Goal: Information Seeking & Learning: Learn about a topic

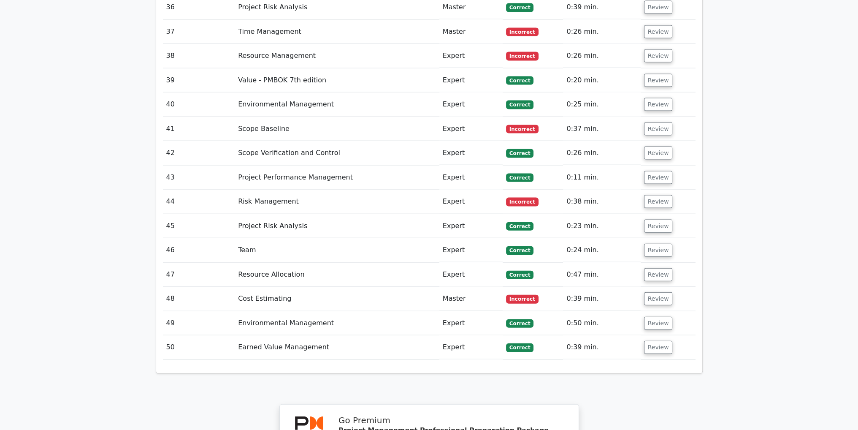
scroll to position [2754, 0]
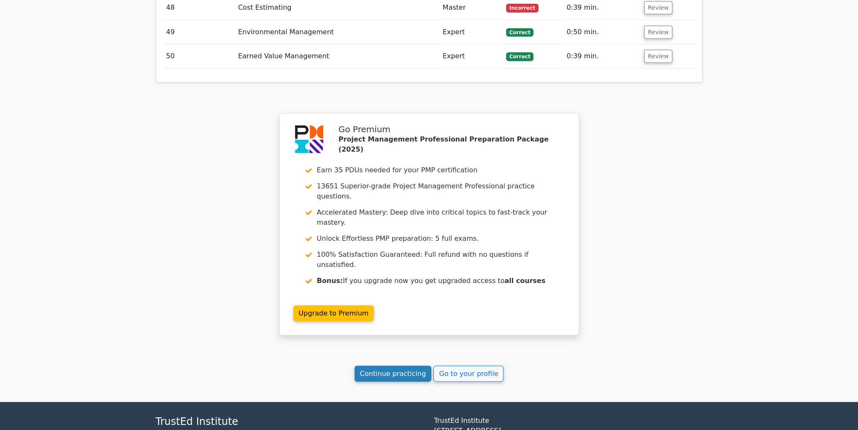
click at [390, 366] on link "Continue practicing" at bounding box center [393, 374] width 77 height 16
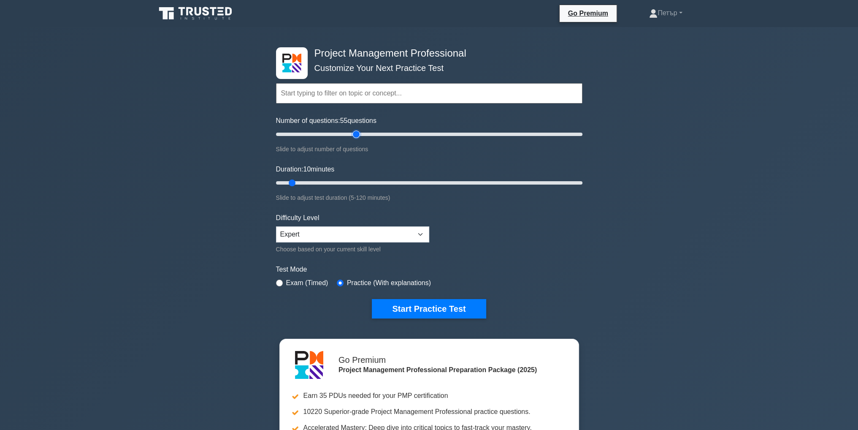
click at [356, 134] on input "Number of questions: 55 questions" at bounding box center [429, 134] width 307 height 10
type input "50"
click at [348, 133] on input "Number of questions: 50 questions" at bounding box center [429, 134] width 307 height 10
type input "120"
click at [579, 183] on input "Duration: 10 minutes" at bounding box center [429, 183] width 307 height 10
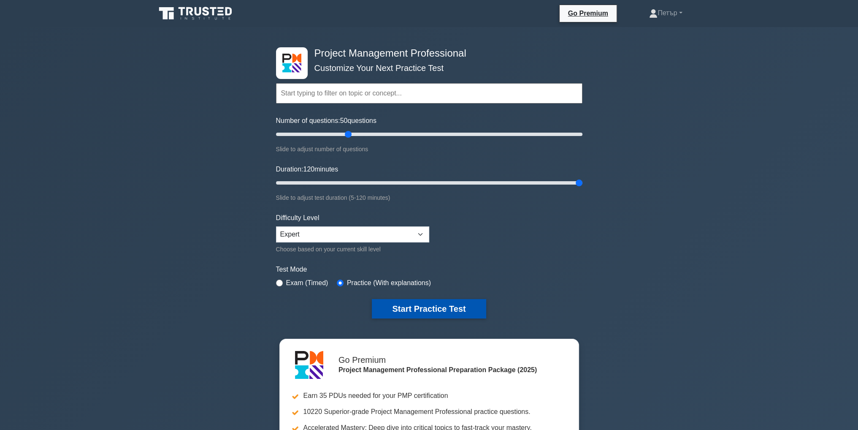
click at [462, 299] on button "Start Practice Test" at bounding box center [429, 308] width 114 height 19
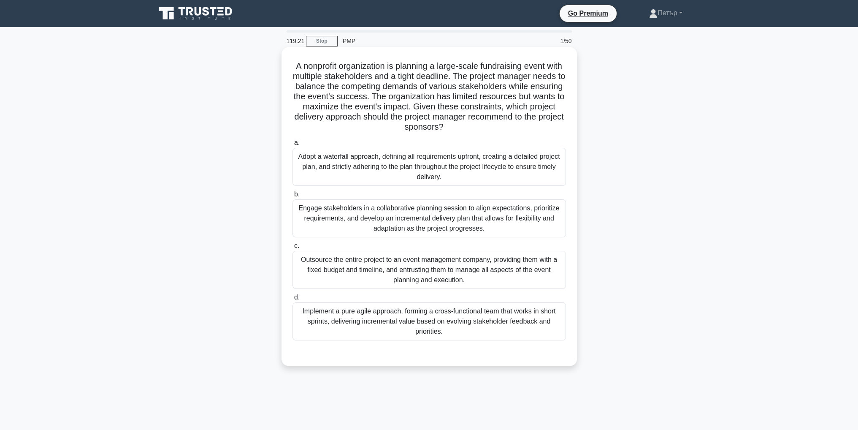
click at [511, 230] on div "Engage stakeholders in a collaborative planning session to align expectations, …" at bounding box center [430, 218] width 274 height 38
click at [293, 197] on input "b. Engage stakeholders in a collaborative planning session to align expectation…" at bounding box center [293, 194] width 0 height 5
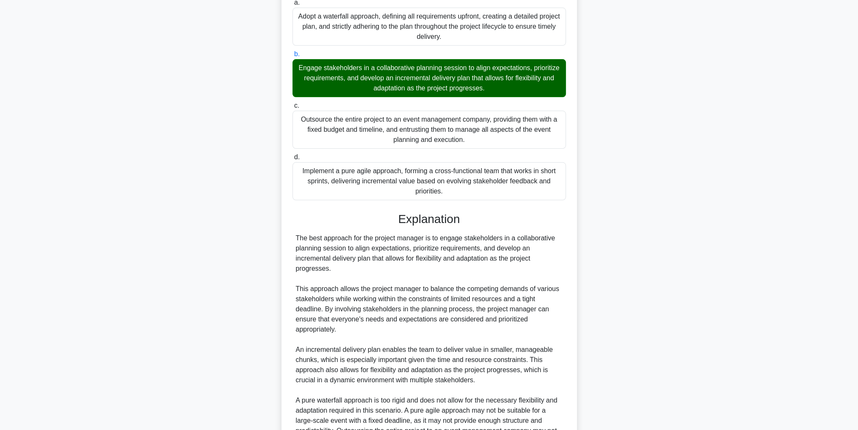
scroll to position [242, 0]
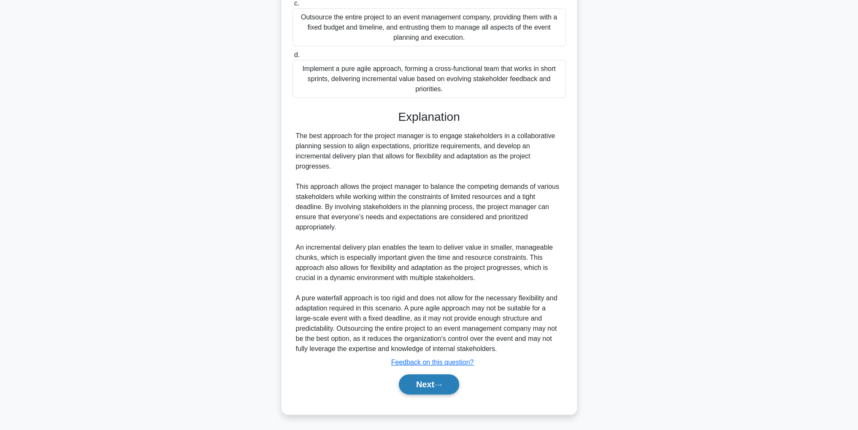
click at [438, 383] on icon at bounding box center [438, 385] width 8 height 5
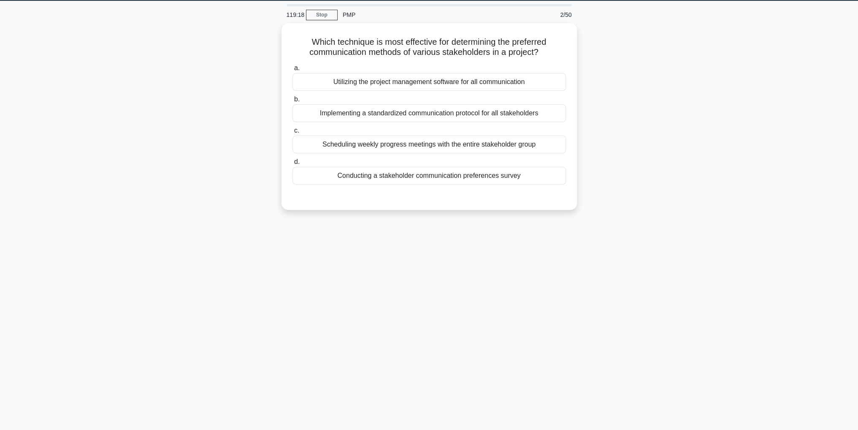
scroll to position [27, 0]
click at [540, 176] on div "Conducting a stakeholder communication preferences survey" at bounding box center [430, 174] width 274 height 18
click at [293, 163] on input "d. Conducting a stakeholder communication preferences survey" at bounding box center [293, 159] width 0 height 5
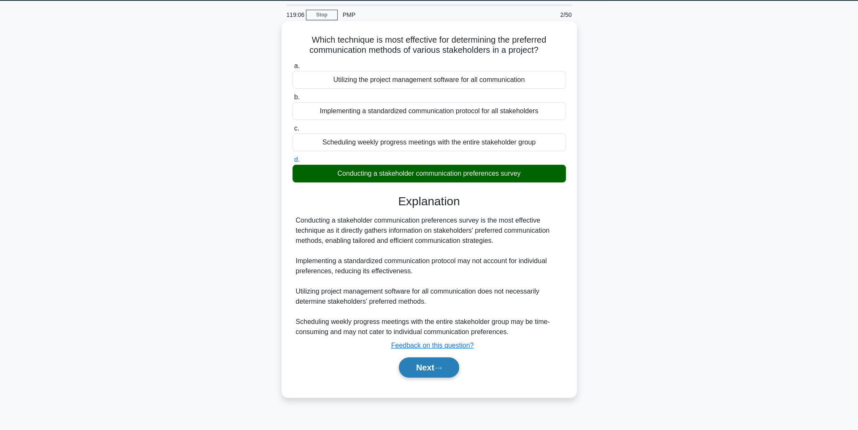
click at [442, 367] on icon at bounding box center [438, 368] width 8 height 5
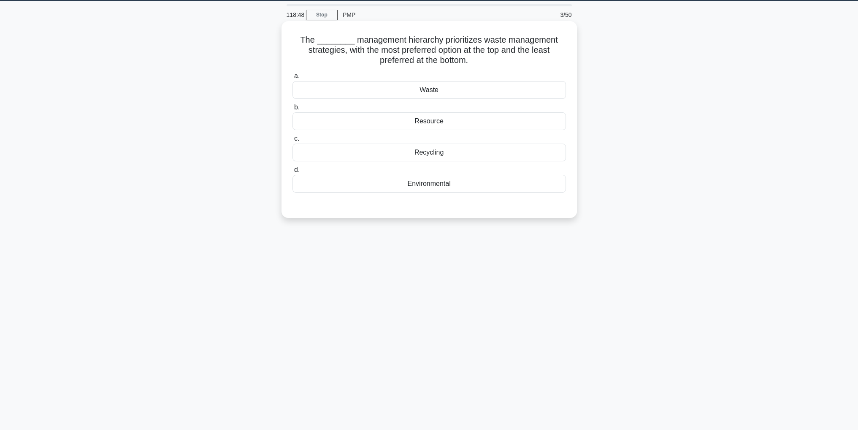
click at [476, 92] on div "Waste" at bounding box center [430, 90] width 274 height 18
click at [293, 79] on input "a. Waste" at bounding box center [293, 75] width 0 height 5
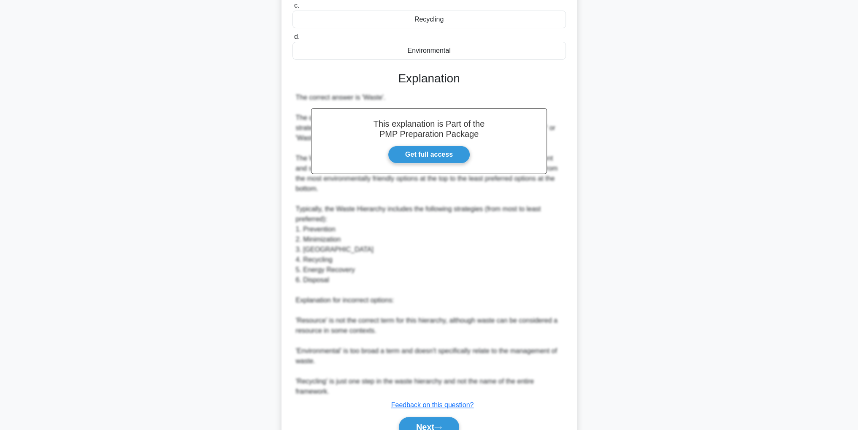
scroll to position [202, 0]
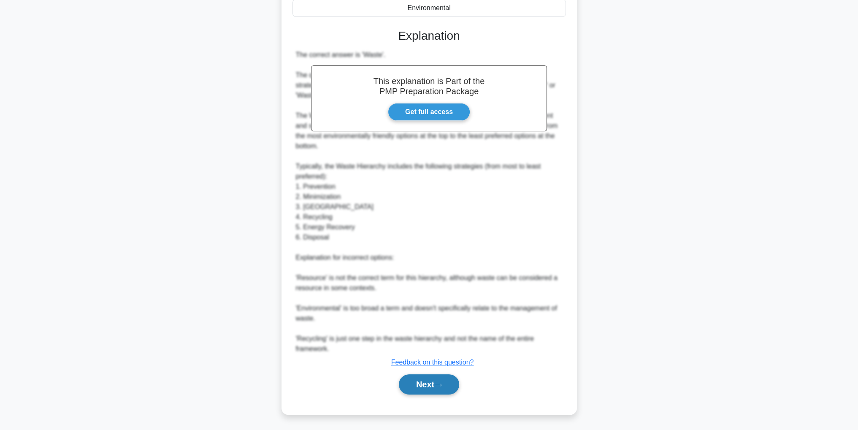
click at [442, 383] on icon at bounding box center [438, 385] width 8 height 5
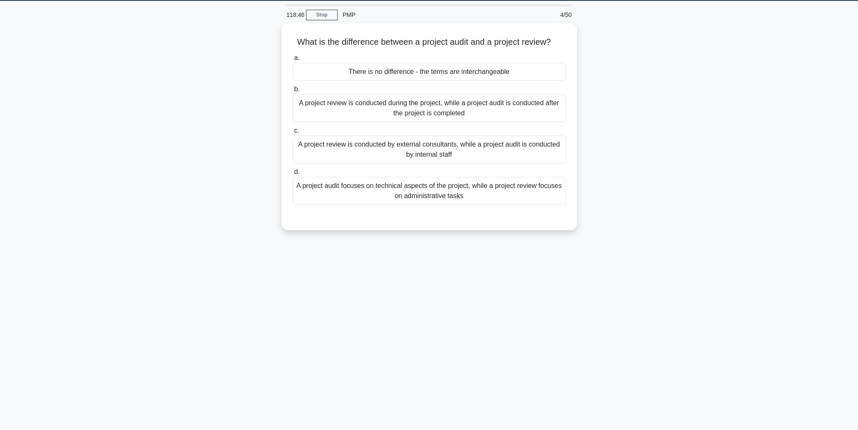
scroll to position [27, 0]
click at [520, 110] on div "A project review is conducted during the project, while a project audit is cond…" at bounding box center [430, 106] width 274 height 28
click at [293, 90] on input "b. A project review is conducted during the project, while a project audit is c…" at bounding box center [293, 86] width 0 height 5
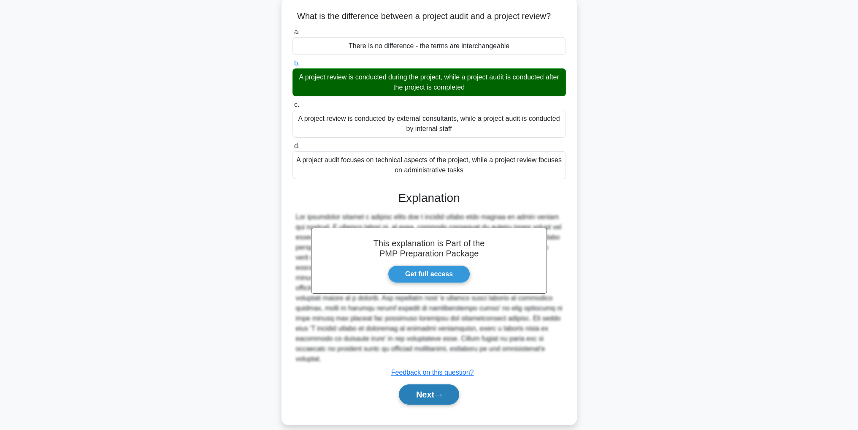
click at [441, 393] on icon at bounding box center [438, 395] width 8 height 5
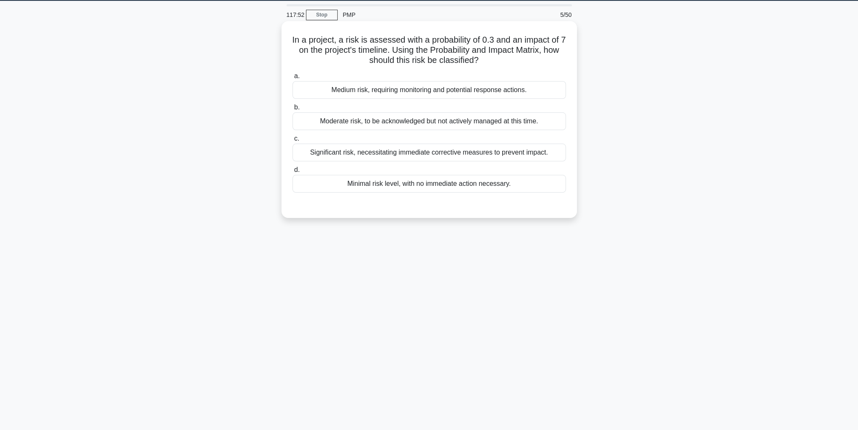
click at [554, 153] on div "Significant risk, necessitating immediate corrective measures to prevent impact." at bounding box center [430, 153] width 274 height 18
click at [293, 141] on input "c. Significant risk, necessitating immediate corrective measures to prevent imp…" at bounding box center [293, 138] width 0 height 5
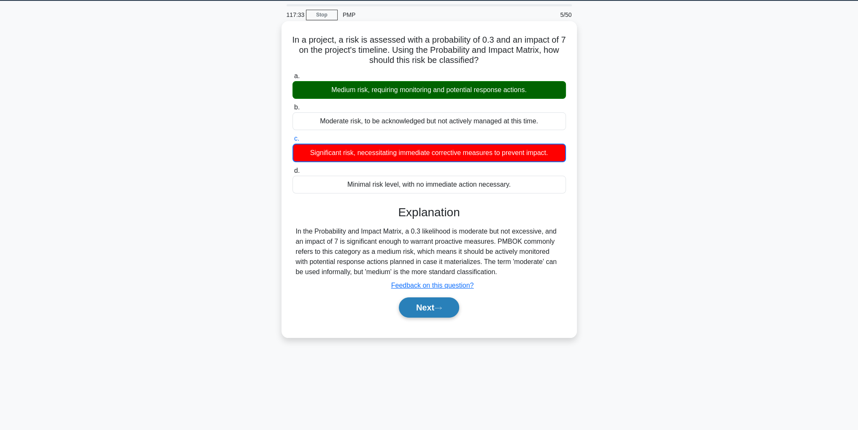
click at [442, 306] on icon at bounding box center [438, 308] width 8 height 5
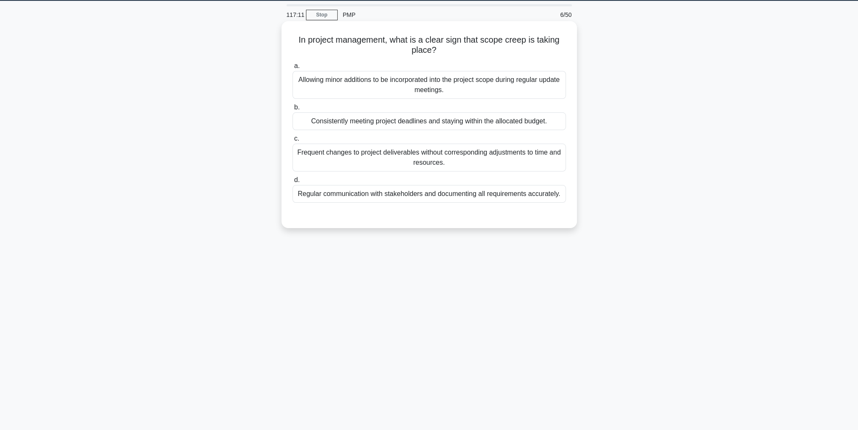
click at [538, 157] on div "Frequent changes to project deliverables without corresponding adjustments to t…" at bounding box center [430, 158] width 274 height 28
click at [293, 141] on input "c. Frequent changes to project deliverables without corresponding adjustments t…" at bounding box center [293, 138] width 0 height 5
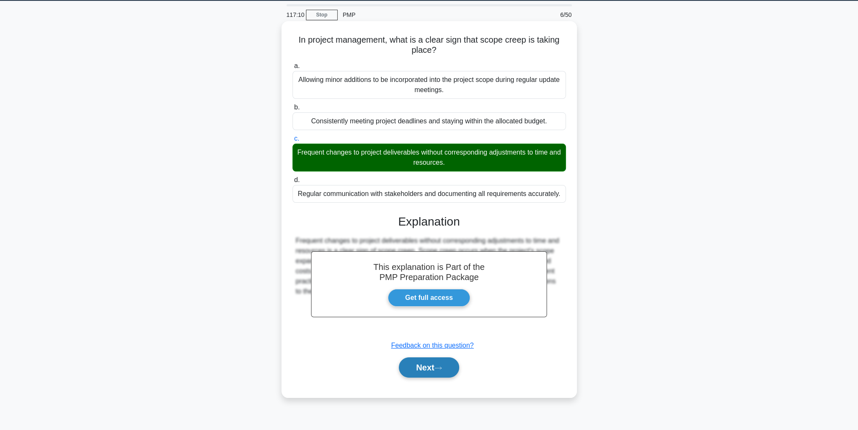
click at [453, 365] on button "Next" at bounding box center [429, 367] width 60 height 20
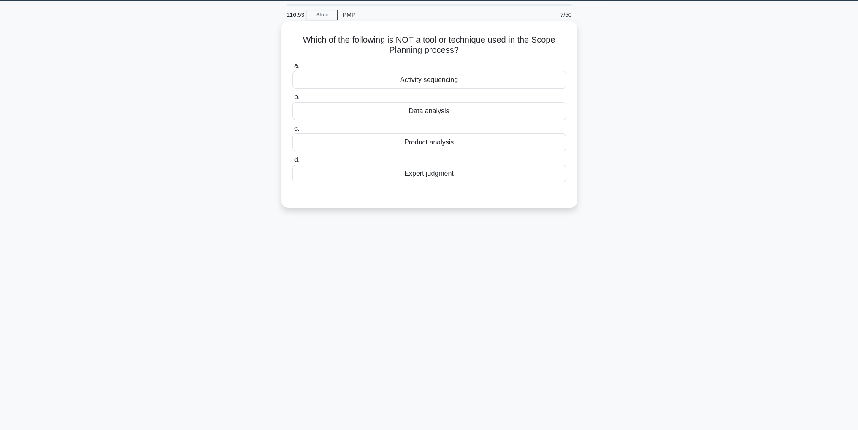
click at [502, 79] on div "Activity sequencing" at bounding box center [430, 80] width 274 height 18
click at [293, 69] on input "a. Activity sequencing" at bounding box center [293, 65] width 0 height 5
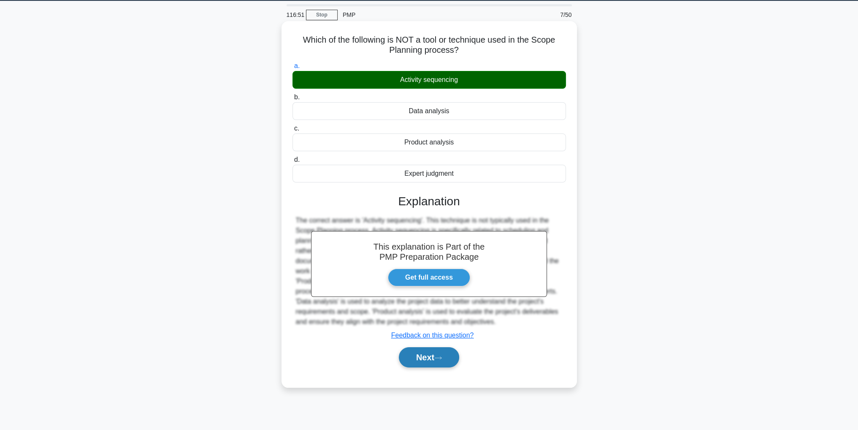
click at [440, 353] on button "Next" at bounding box center [429, 357] width 60 height 20
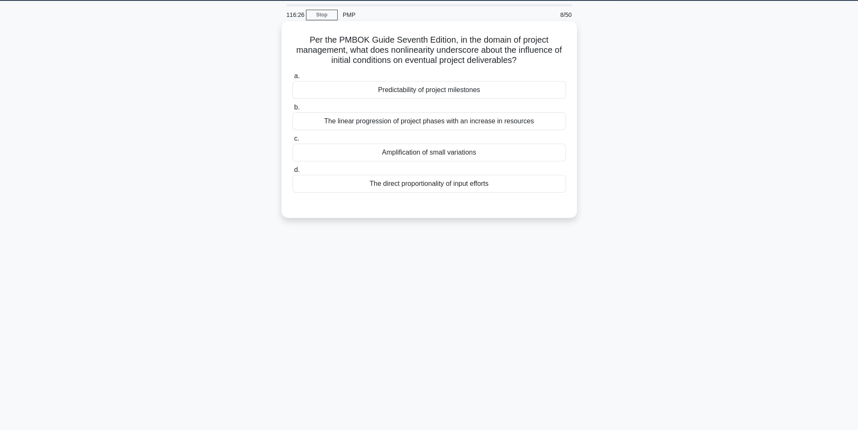
click at [537, 155] on div "Amplification of small variations" at bounding box center [430, 153] width 274 height 18
click at [293, 141] on input "c. Amplification of small variations" at bounding box center [293, 138] width 0 height 5
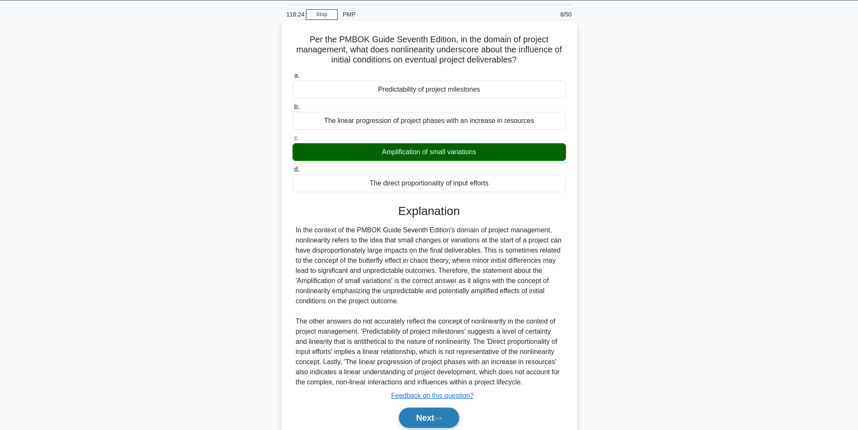
click at [424, 416] on button "Next" at bounding box center [429, 417] width 60 height 20
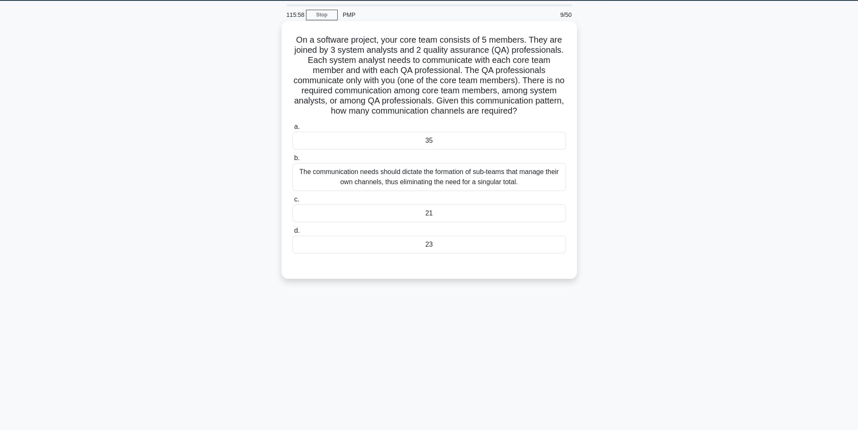
click at [463, 252] on div "23" at bounding box center [430, 245] width 274 height 18
click at [293, 233] on input "d. 23" at bounding box center [293, 230] width 0 height 5
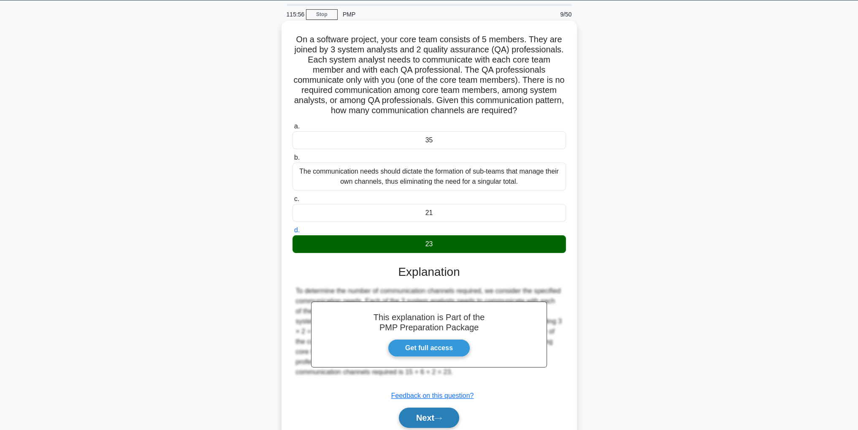
click at [432, 410] on button "Next" at bounding box center [429, 417] width 60 height 20
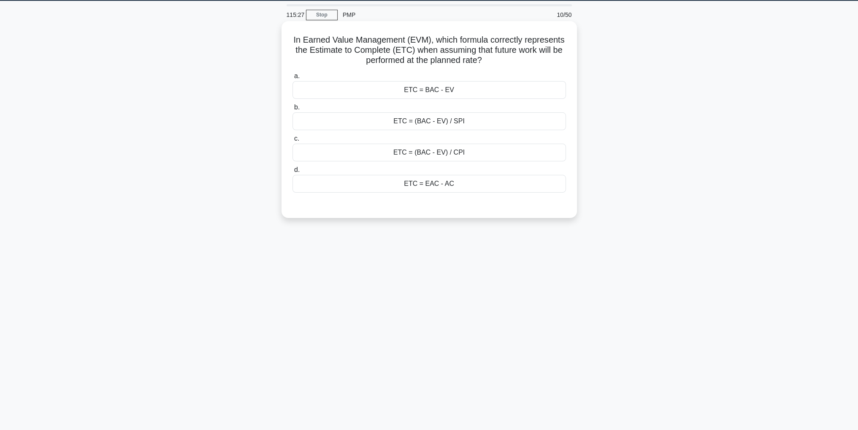
click at [505, 183] on div "ETC = EAC - AC" at bounding box center [430, 184] width 274 height 18
click at [293, 173] on input "d. ETC = EAC - AC" at bounding box center [293, 169] width 0 height 5
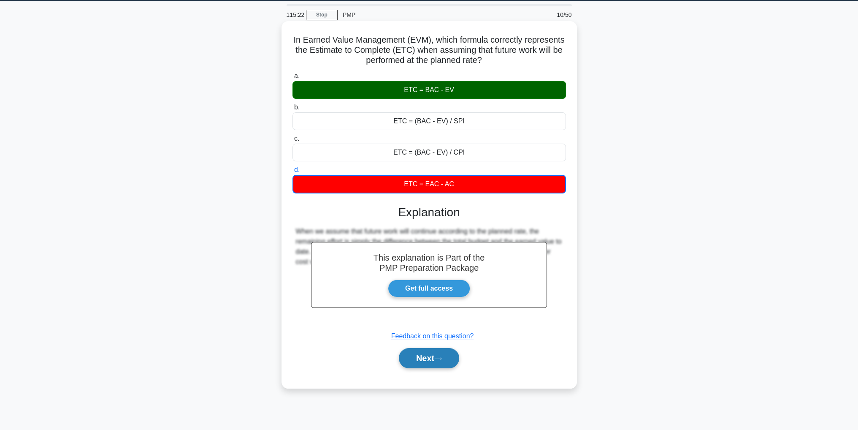
click at [436, 359] on button "Next" at bounding box center [429, 358] width 60 height 20
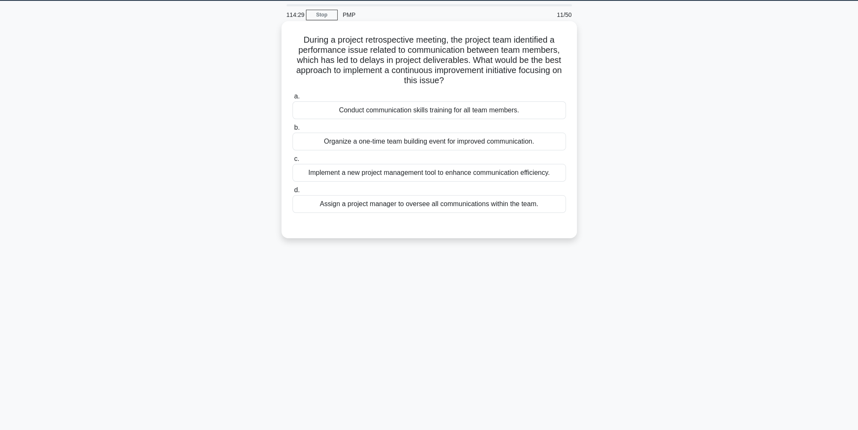
click at [439, 111] on div "Conduct communication skills training for all team members." at bounding box center [430, 110] width 274 height 18
click at [293, 99] on input "a. Conduct communication skills training for all team members." at bounding box center [293, 96] width 0 height 5
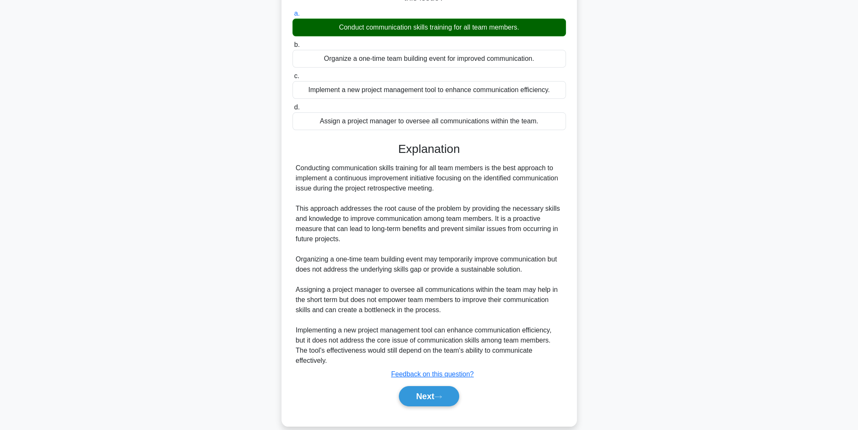
scroll to position [121, 0]
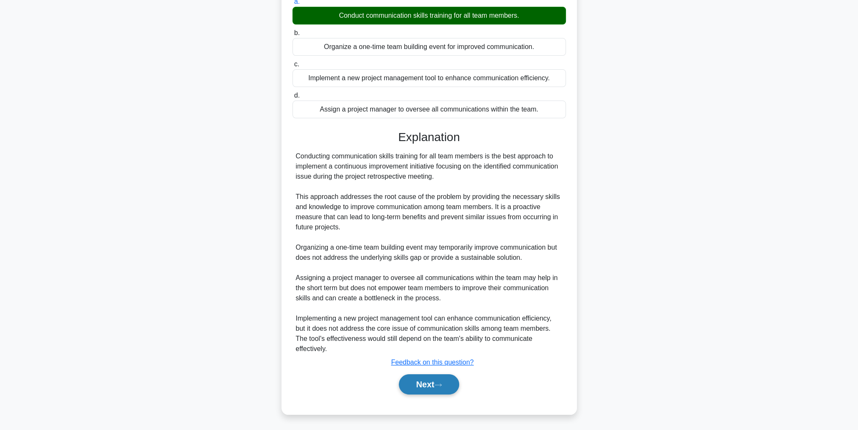
click at [442, 383] on icon at bounding box center [438, 385] width 8 height 5
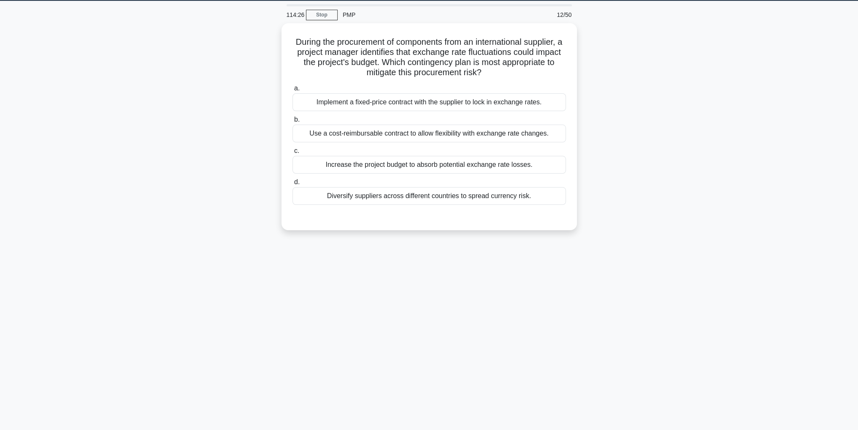
scroll to position [27, 0]
click at [558, 98] on div "Implement a fixed-price contract with the supplier to lock in exchange rates." at bounding box center [430, 100] width 274 height 18
click at [293, 89] on input "a. Implement a fixed-price contract with the supplier to lock in exchange rates." at bounding box center [293, 86] width 0 height 5
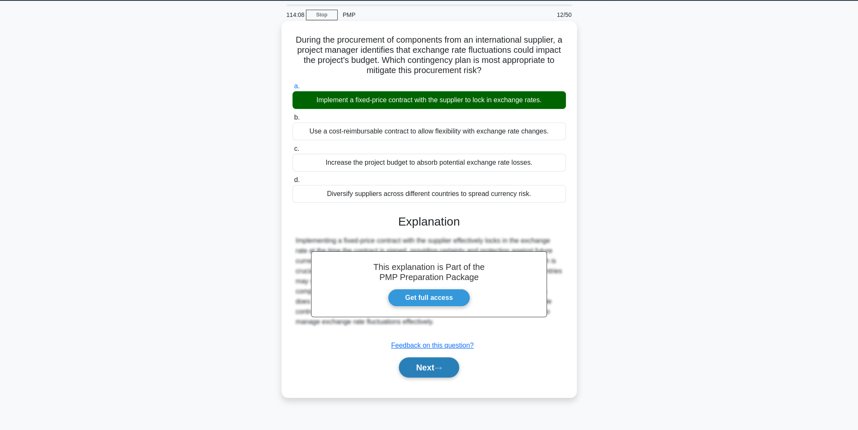
click at [438, 357] on button "Next" at bounding box center [429, 367] width 60 height 20
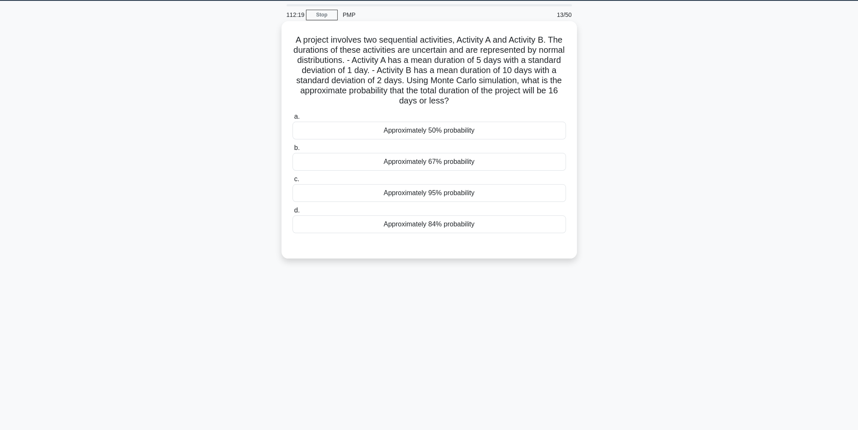
click at [515, 163] on div "Approximately 67% probability" at bounding box center [430, 162] width 274 height 18
click at [293, 151] on input "b. Approximately 67% probability" at bounding box center [293, 147] width 0 height 5
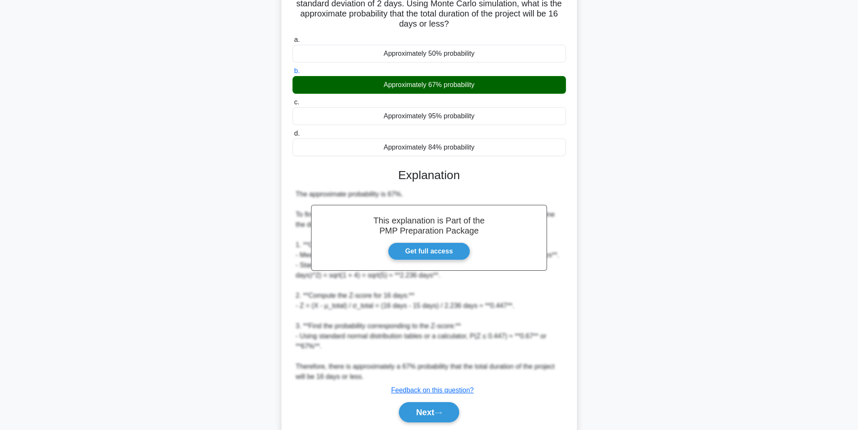
scroll to position [131, 0]
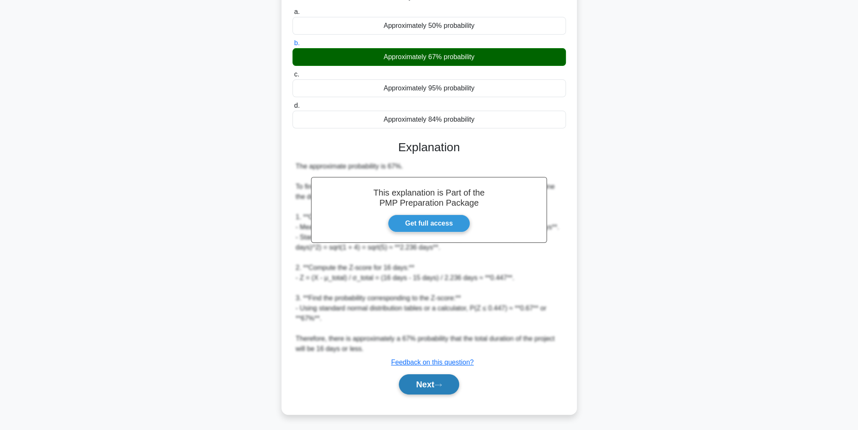
click at [420, 382] on button "Next" at bounding box center [429, 384] width 60 height 20
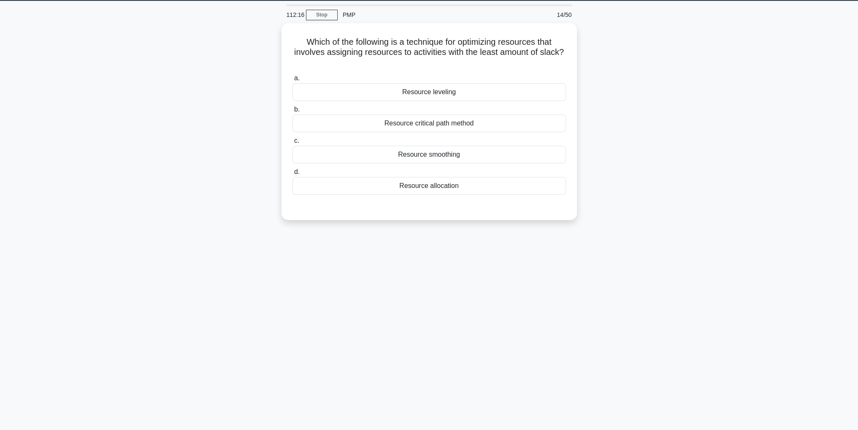
scroll to position [27, 0]
click at [505, 152] on div "Resource smoothing" at bounding box center [430, 153] width 274 height 18
click at [293, 141] on input "c. Resource smoothing" at bounding box center [293, 138] width 0 height 5
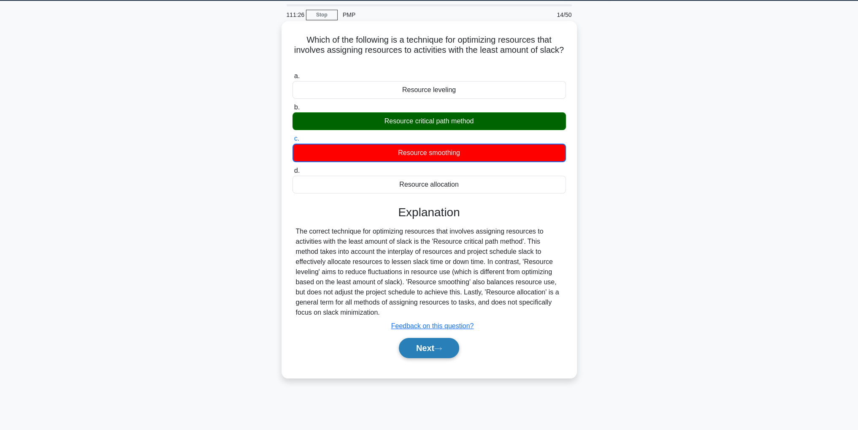
click at [428, 342] on button "Next" at bounding box center [429, 348] width 60 height 20
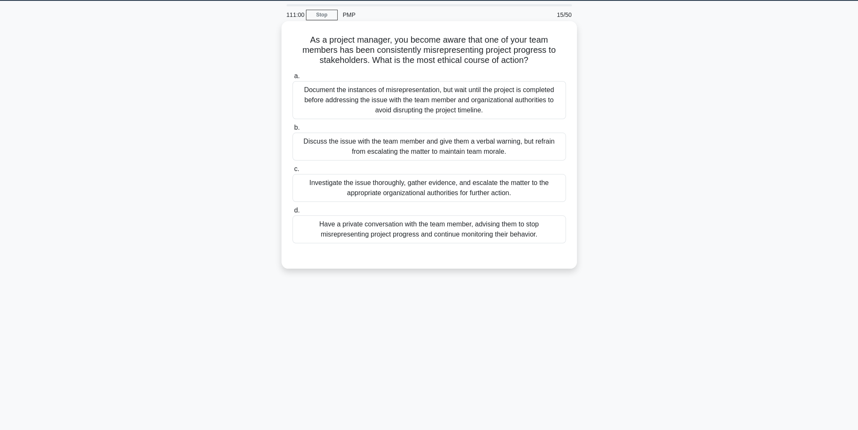
click at [542, 197] on div "Investigate the issue thoroughly, gather evidence, and escalate the matter to t…" at bounding box center [430, 188] width 274 height 28
click at [293, 172] on input "c. Investigate the issue thoroughly, gather evidence, and escalate the matter t…" at bounding box center [293, 168] width 0 height 5
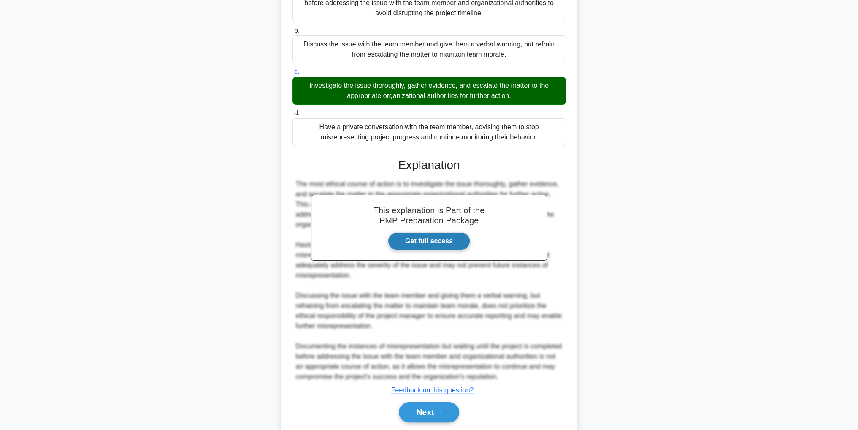
scroll to position [151, 0]
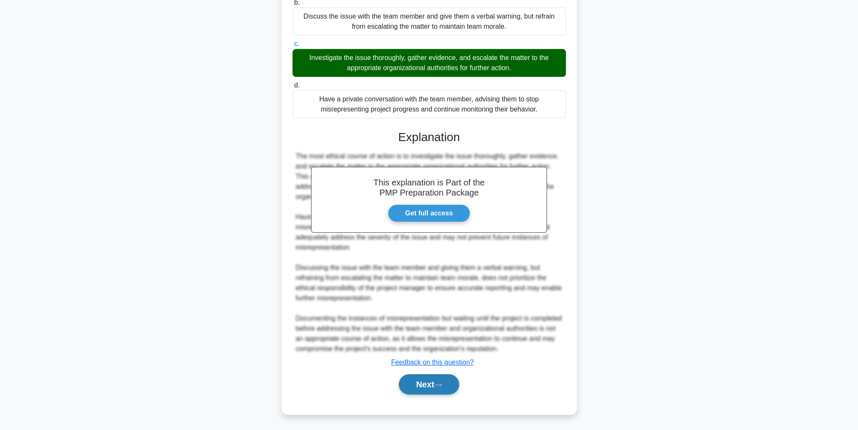
click at [420, 388] on button "Next" at bounding box center [429, 384] width 60 height 20
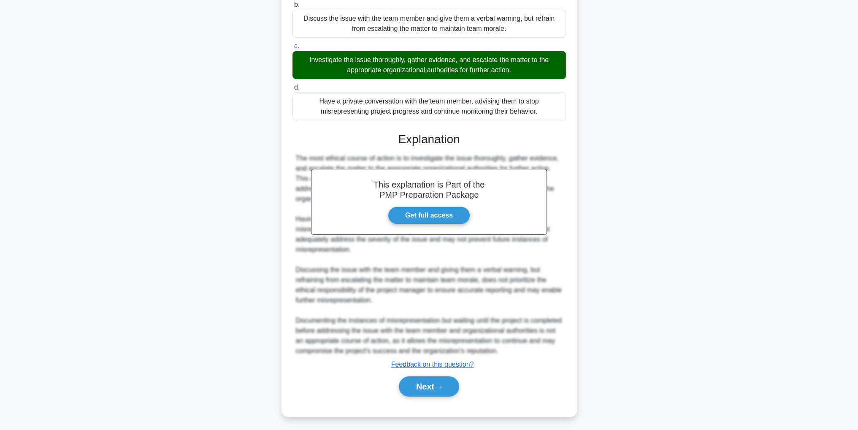
scroll to position [27, 0]
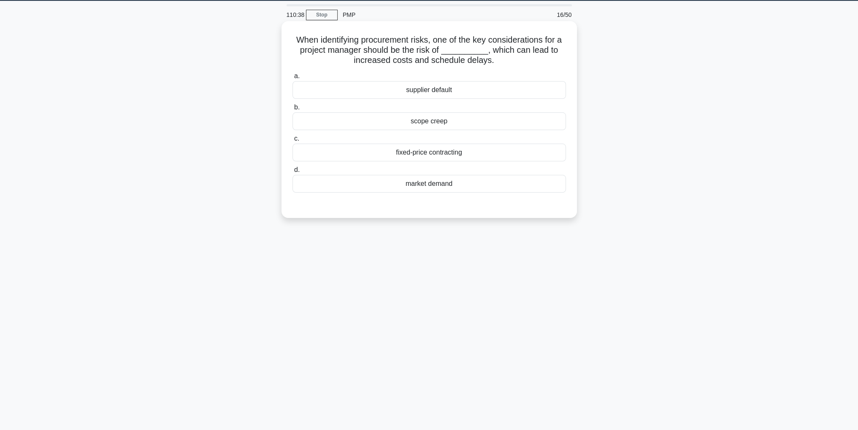
click at [515, 93] on div "supplier default" at bounding box center [430, 90] width 274 height 18
click at [293, 79] on input "a. supplier default" at bounding box center [293, 75] width 0 height 5
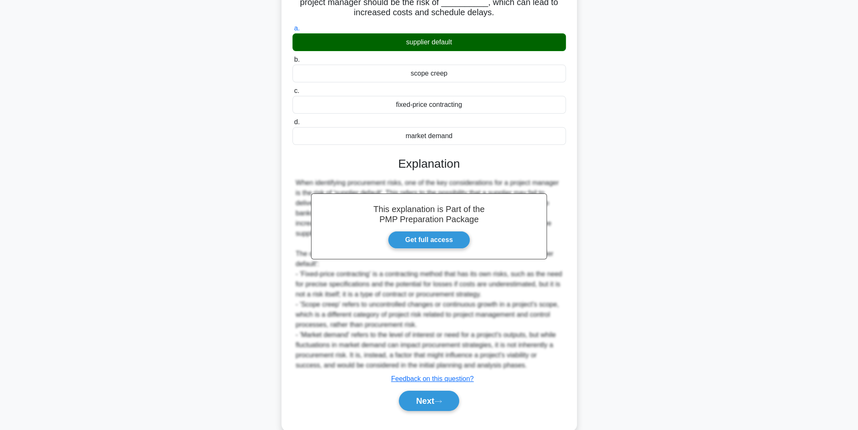
scroll to position [90, 0]
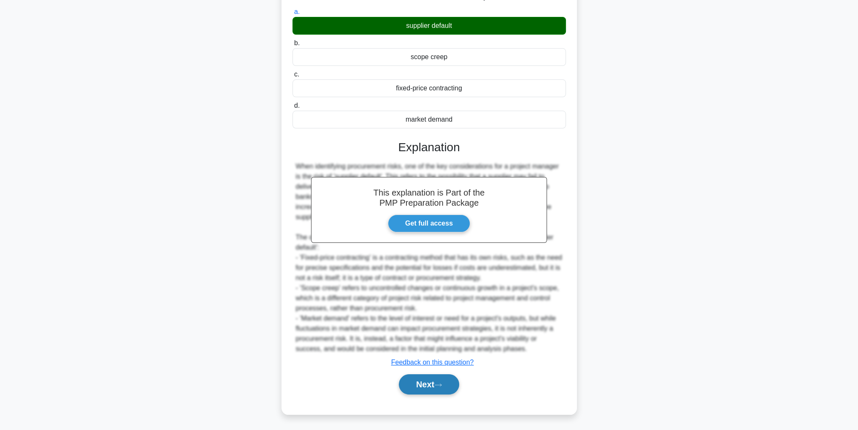
click at [414, 383] on button "Next" at bounding box center [429, 384] width 60 height 20
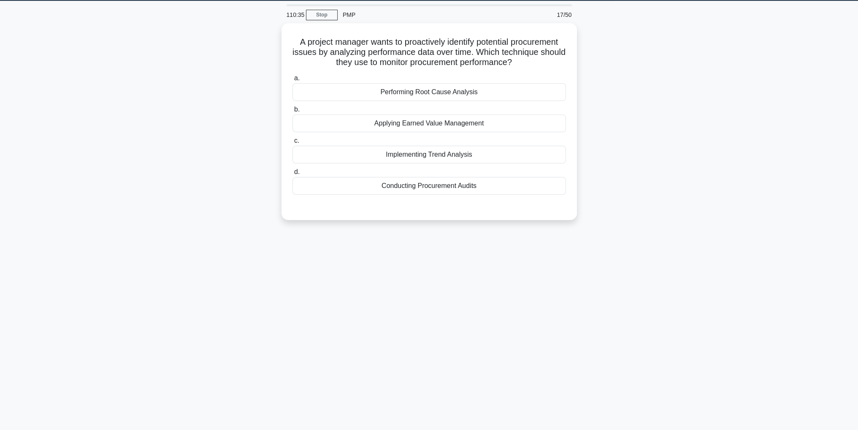
scroll to position [27, 0]
click at [524, 177] on div "Conducting Procurement Audits" at bounding box center [430, 184] width 274 height 18
click at [293, 173] on input "d. Conducting Procurement Audits" at bounding box center [293, 169] width 0 height 5
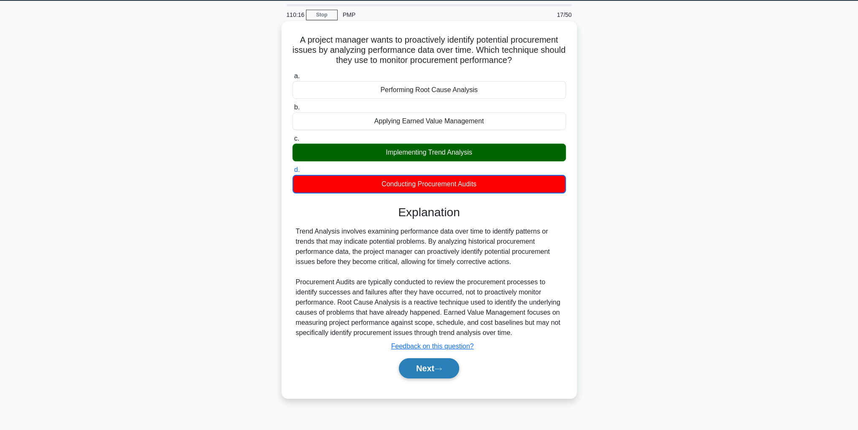
click at [447, 361] on button "Next" at bounding box center [429, 368] width 60 height 20
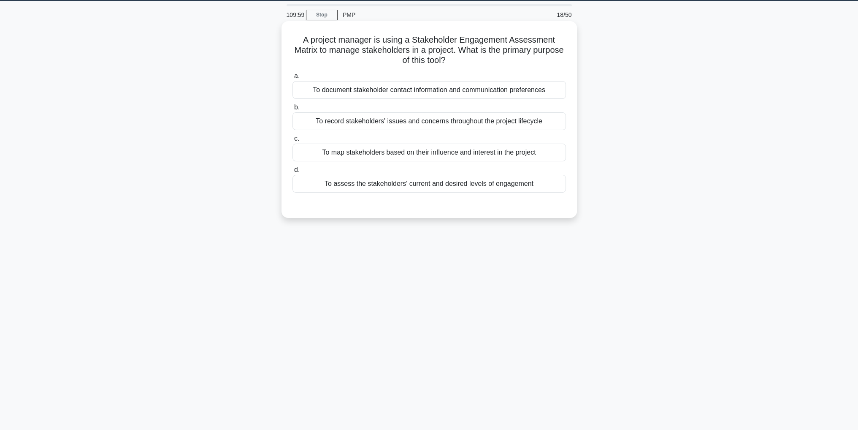
click at [523, 190] on div "To assess the stakeholders' current and desired levels of engagement" at bounding box center [430, 184] width 274 height 18
click at [293, 173] on input "d. To assess the stakeholders' current and desired levels of engagement" at bounding box center [293, 169] width 0 height 5
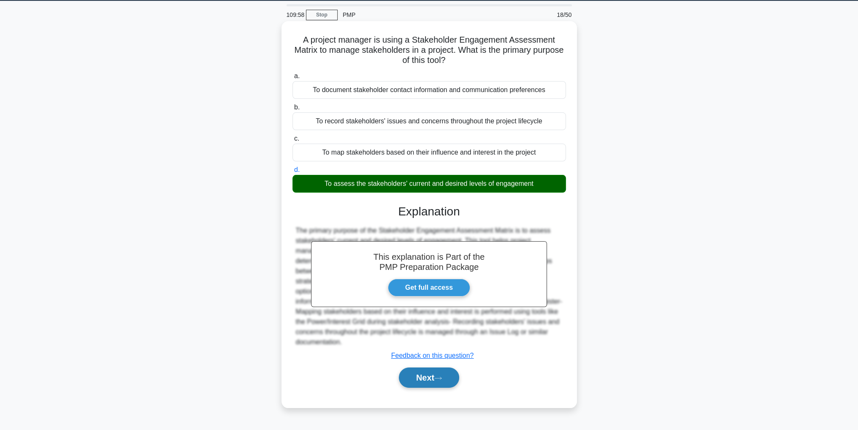
click at [433, 369] on button "Next" at bounding box center [429, 377] width 60 height 20
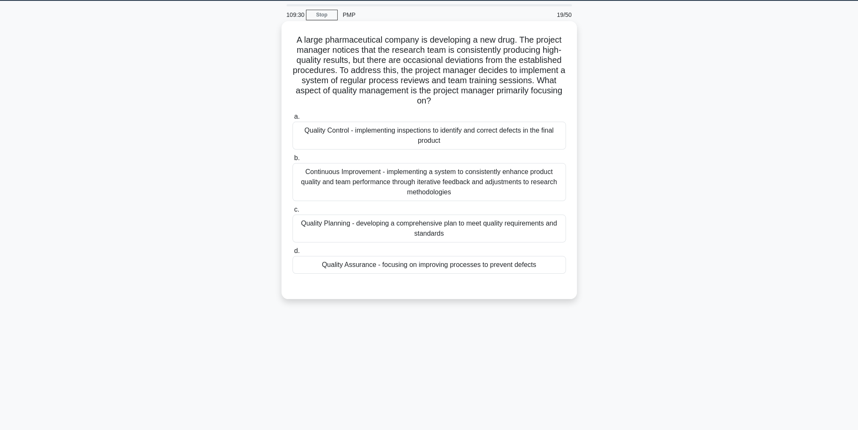
click at [542, 265] on div "Quality Assurance - focusing on improving processes to prevent defects" at bounding box center [430, 265] width 274 height 18
click at [293, 254] on input "d. Quality Assurance - focusing on improving processes to prevent defects" at bounding box center [293, 250] width 0 height 5
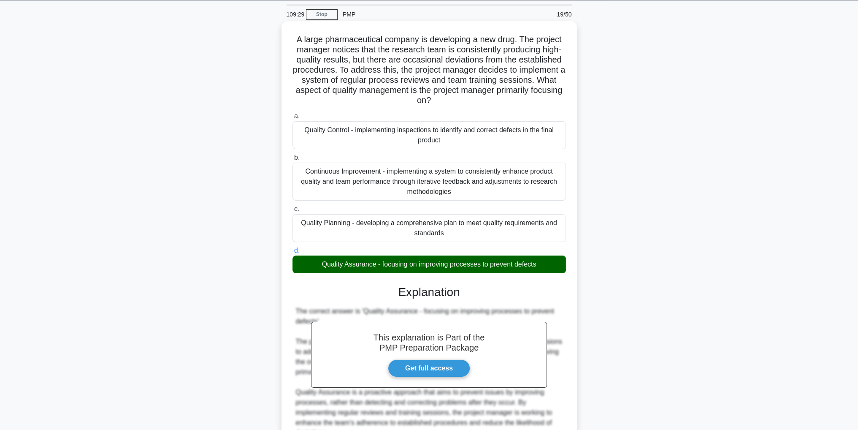
scroll to position [242, 0]
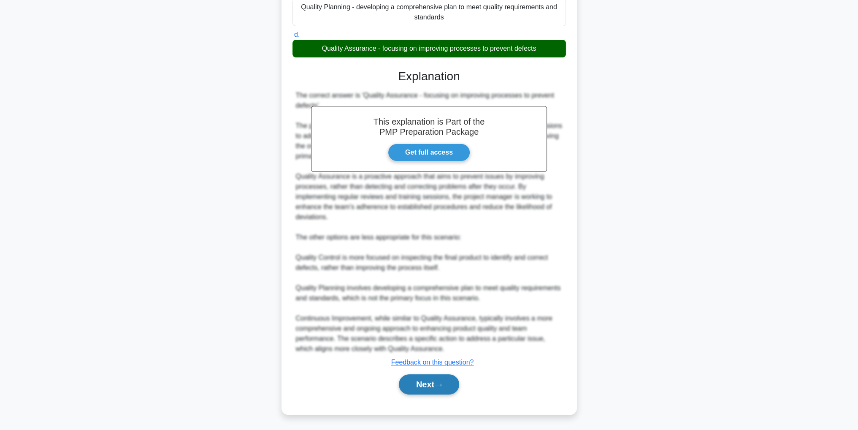
click at [442, 384] on icon at bounding box center [438, 385] width 8 height 5
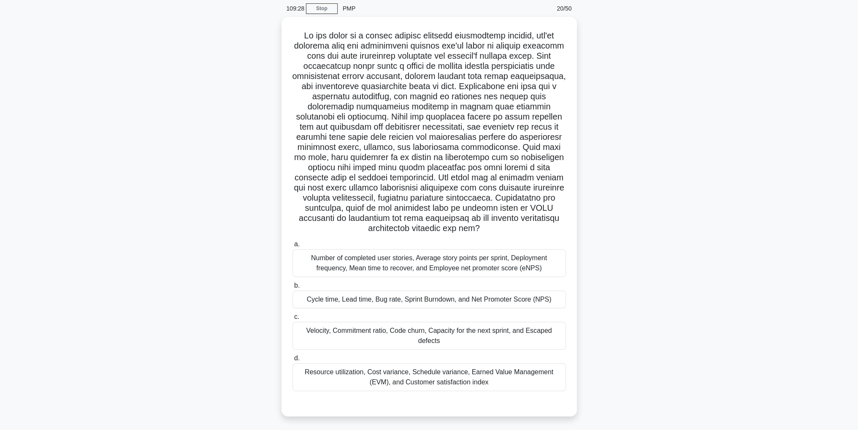
scroll to position [33, 0]
click at [500, 376] on div "Resource utilization, Cost variance, Schedule variance, Earned Value Management…" at bounding box center [430, 375] width 274 height 28
click at [293, 359] on input "d. Resource utilization, Cost variance, Schedule variance, Earned Value Managem…" at bounding box center [293, 355] width 0 height 5
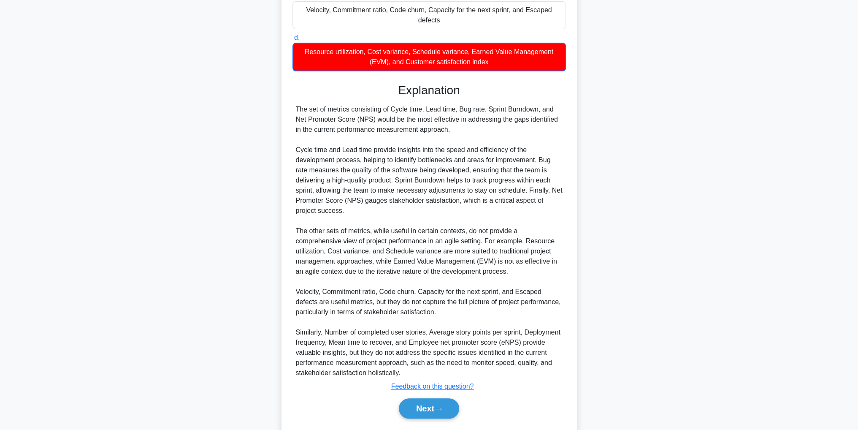
scroll to position [375, 0]
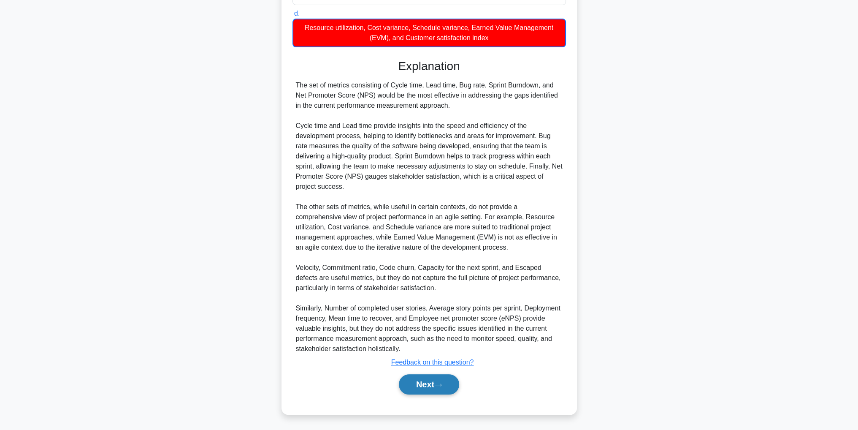
click at [429, 380] on button "Next" at bounding box center [429, 384] width 60 height 20
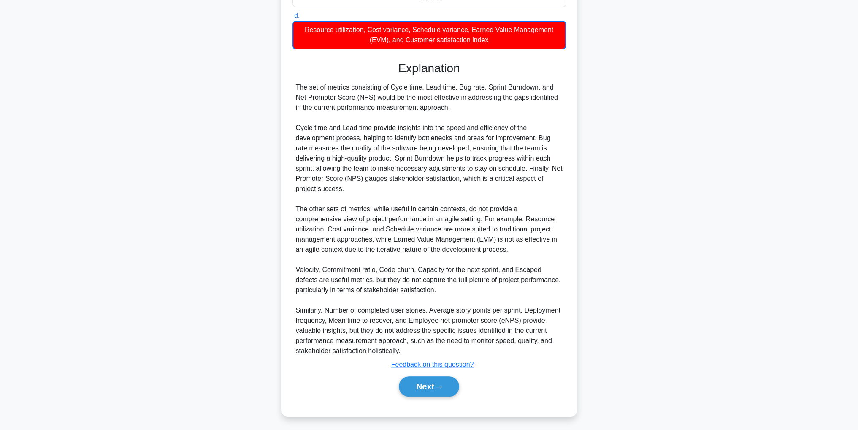
scroll to position [27, 0]
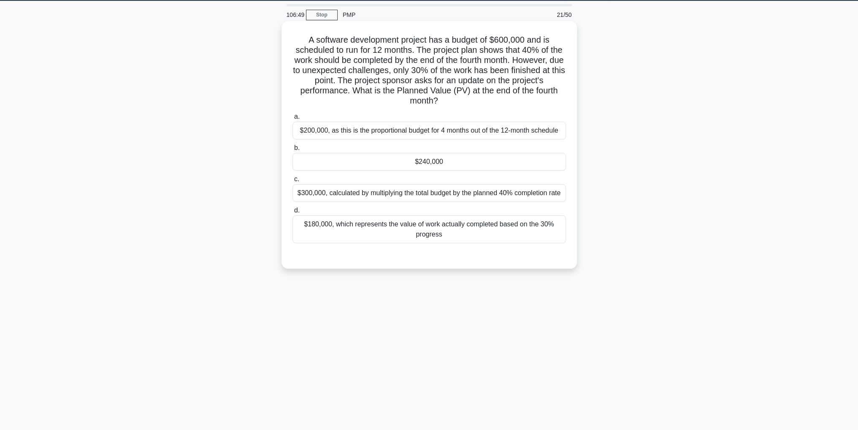
click at [532, 169] on div "$240,000" at bounding box center [430, 162] width 274 height 18
click at [293, 151] on input "b. $240,000" at bounding box center [293, 147] width 0 height 5
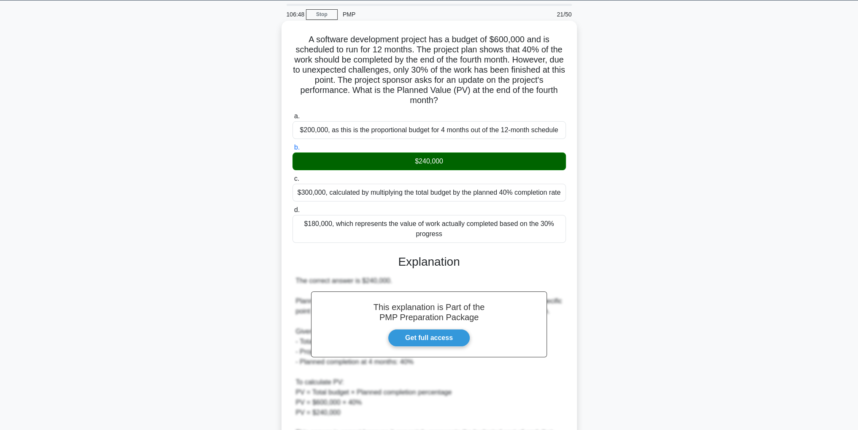
scroll to position [223, 0]
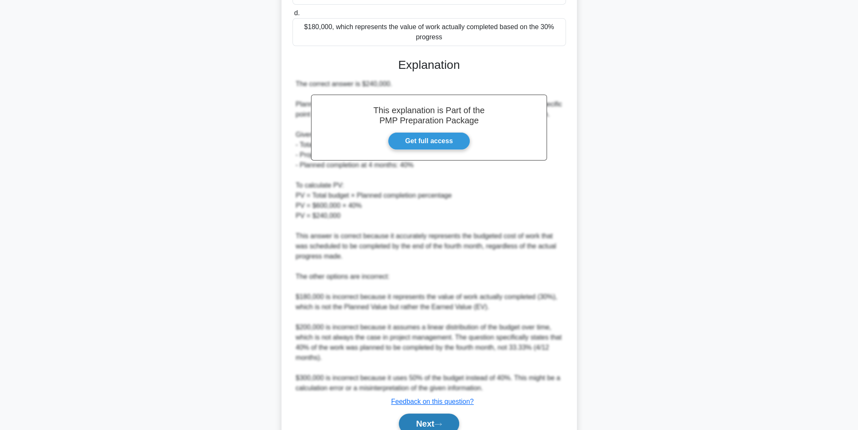
click at [456, 417] on button "Next" at bounding box center [429, 423] width 60 height 20
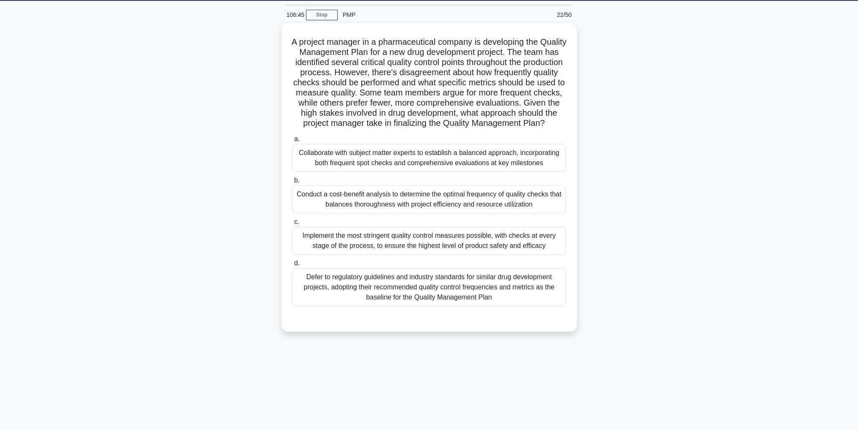
scroll to position [27, 0]
click at [544, 169] on div "Collaborate with subject matter experts to establish a balanced approach, incor…" at bounding box center [430, 156] width 274 height 28
click at [293, 140] on input "a. Collaborate with subject matter experts to establish a balanced approach, in…" at bounding box center [293, 136] width 0 height 5
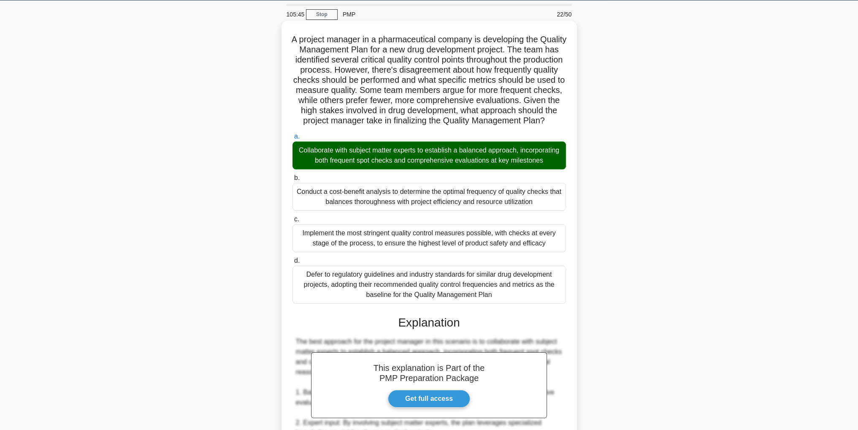
scroll to position [322, 0]
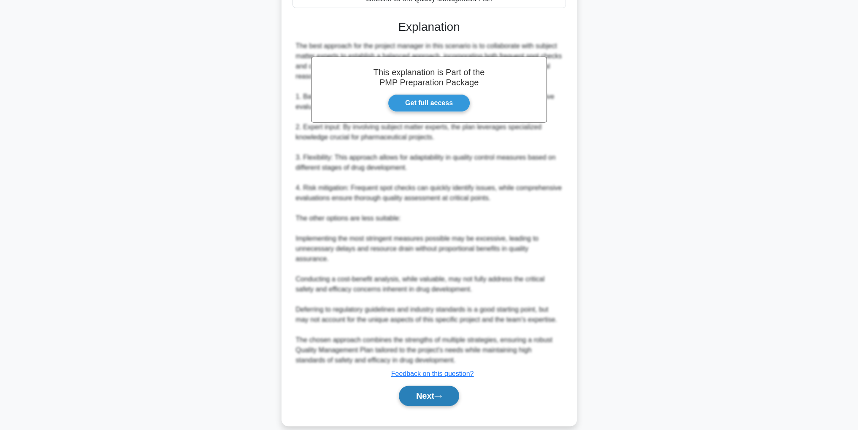
click at [438, 399] on icon at bounding box center [438, 396] width 8 height 5
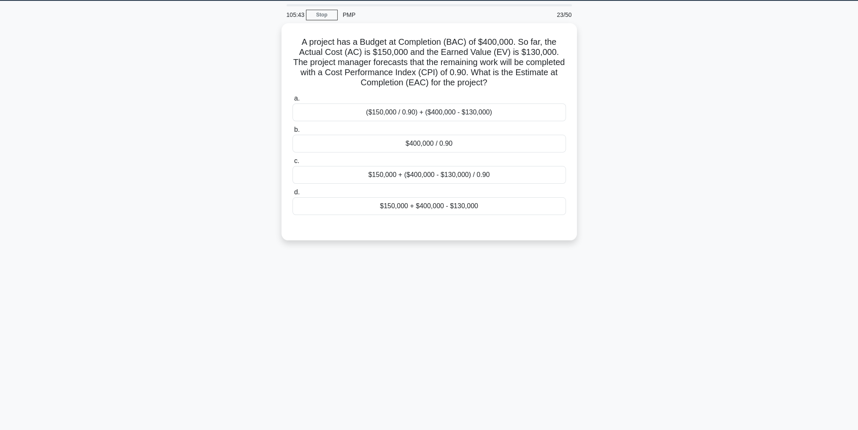
scroll to position [27, 0]
click at [509, 179] on div "$150,000 + ($400,000 - $130,000) / 0.90" at bounding box center [430, 173] width 274 height 18
click at [293, 162] on input "c. $150,000 + ($400,000 - $130,000) / 0.90" at bounding box center [293, 158] width 0 height 5
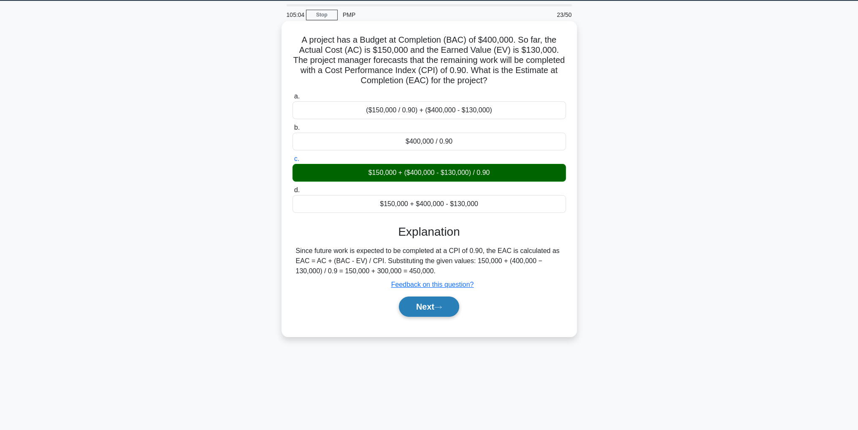
click at [415, 303] on button "Next" at bounding box center [429, 306] width 60 height 20
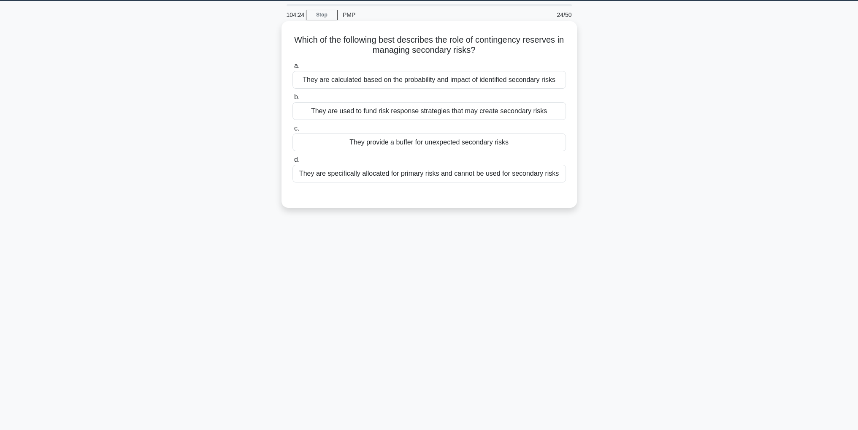
click at [513, 174] on div "They are specifically allocated for primary risks and cannot be used for second…" at bounding box center [430, 174] width 274 height 18
click at [293, 163] on input "d. They are specifically allocated for primary risks and cannot be used for sec…" at bounding box center [293, 159] width 0 height 5
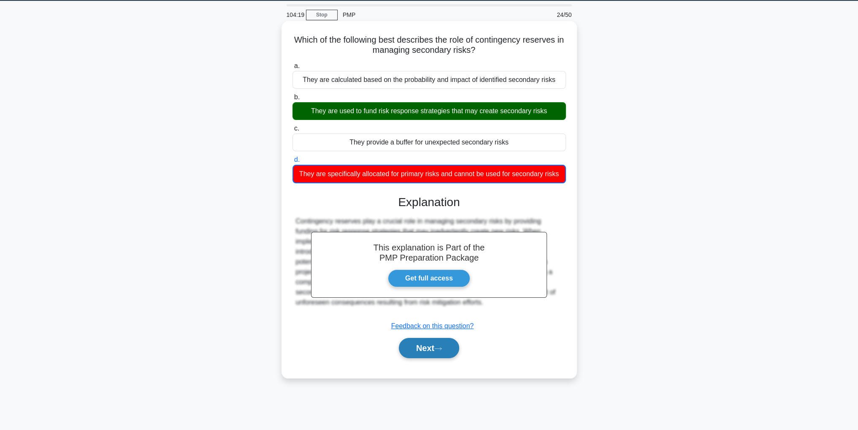
click at [415, 342] on button "Next" at bounding box center [429, 348] width 60 height 20
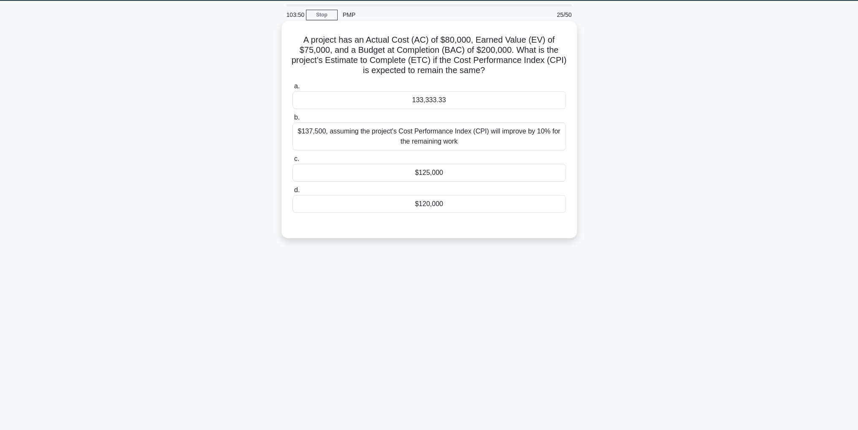
click at [486, 106] on div "133,333.33" at bounding box center [430, 100] width 274 height 18
click at [293, 89] on input "a. 133,333.33" at bounding box center [293, 86] width 0 height 5
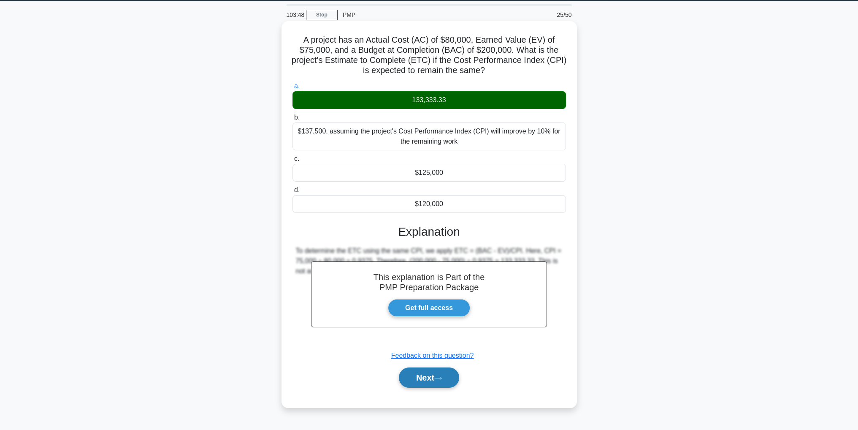
click at [417, 368] on button "Next" at bounding box center [429, 377] width 60 height 20
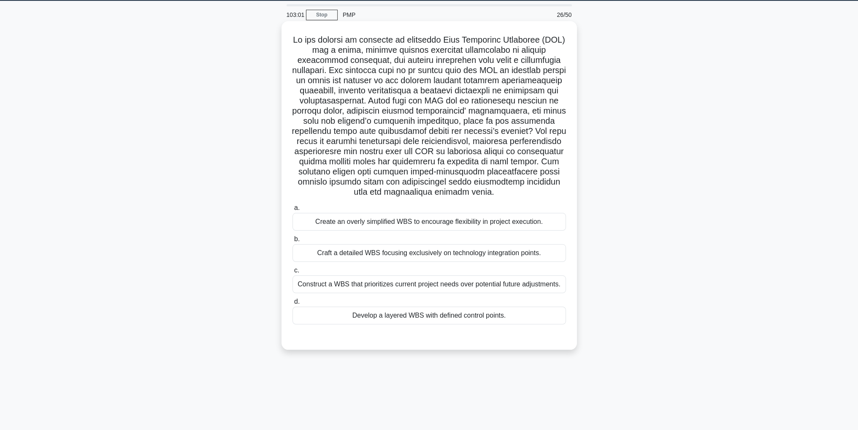
click at [529, 288] on div "Construct a WBS that prioritizes current project needs over potential future ad…" at bounding box center [430, 284] width 274 height 18
click at [293, 273] on input "c. Construct a WBS that prioritizes current project needs over potential future…" at bounding box center [293, 270] width 0 height 5
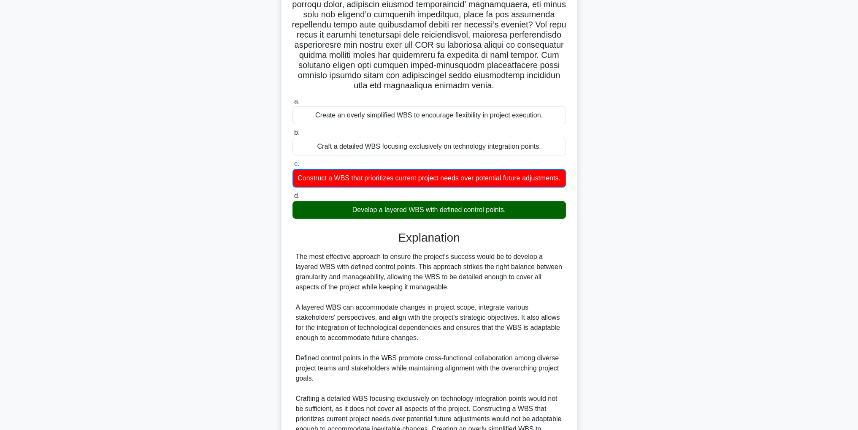
scroll to position [243, 0]
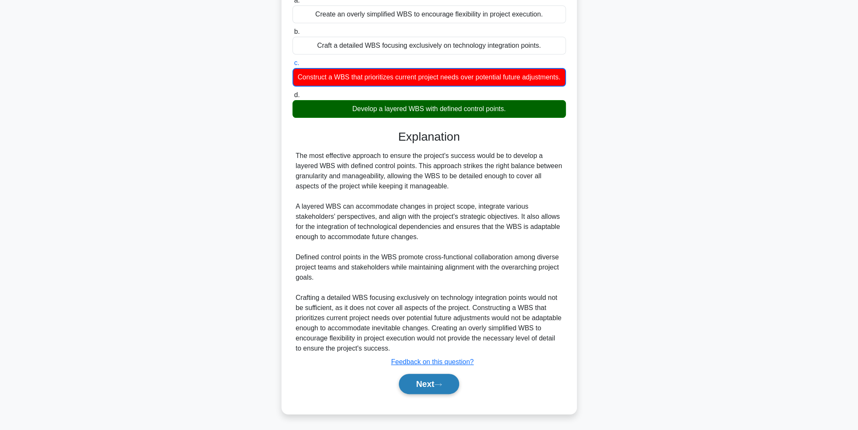
click at [414, 390] on button "Next" at bounding box center [429, 384] width 60 height 20
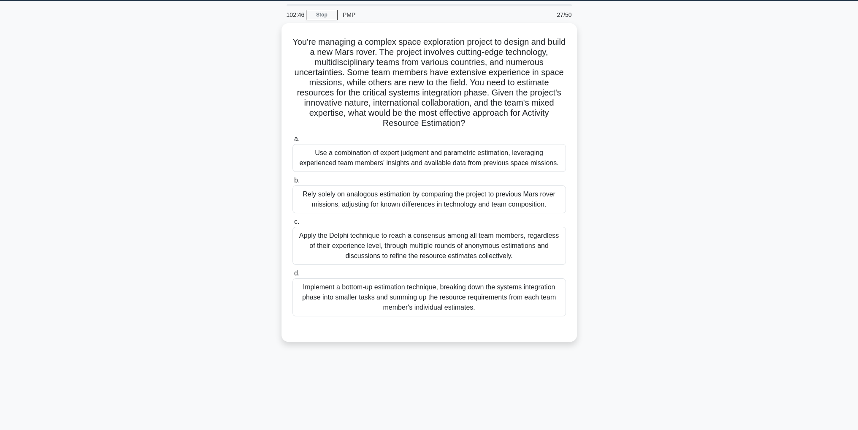
scroll to position [27, 0]
click at [462, 160] on div "Use a combination of expert judgment and parametric estimation, leveraging expe…" at bounding box center [430, 156] width 274 height 28
click at [293, 140] on input "a. Use a combination of expert judgment and parametric estimation, leveraging e…" at bounding box center [293, 136] width 0 height 5
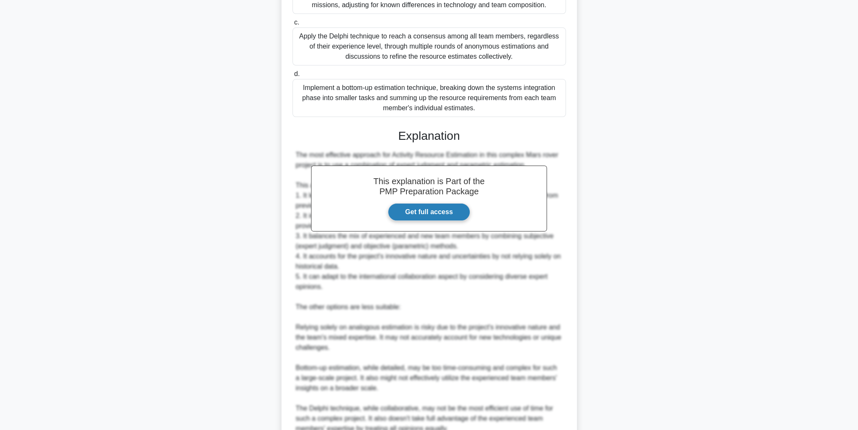
scroll to position [303, 0]
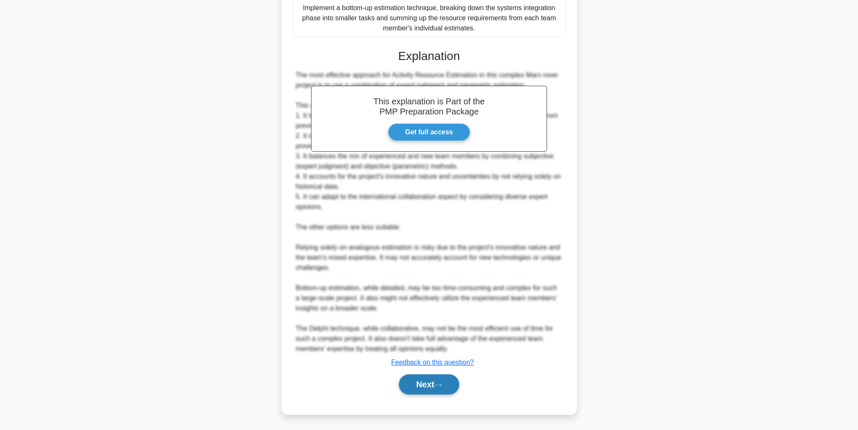
click at [406, 384] on button "Next" at bounding box center [429, 384] width 60 height 20
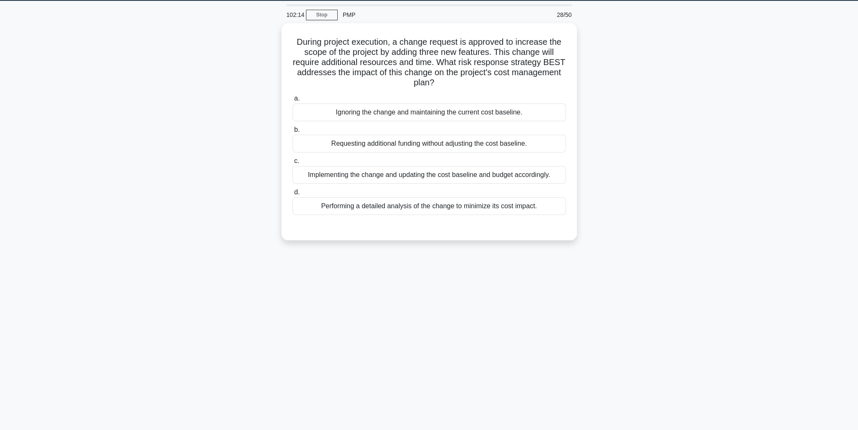
scroll to position [27, 0]
click at [550, 174] on div "Implementing the change and updating the cost baseline and budget accordingly." at bounding box center [430, 173] width 274 height 18
click at [293, 162] on input "c. Implementing the change and updating the cost baseline and budget accordingl…" at bounding box center [293, 158] width 0 height 5
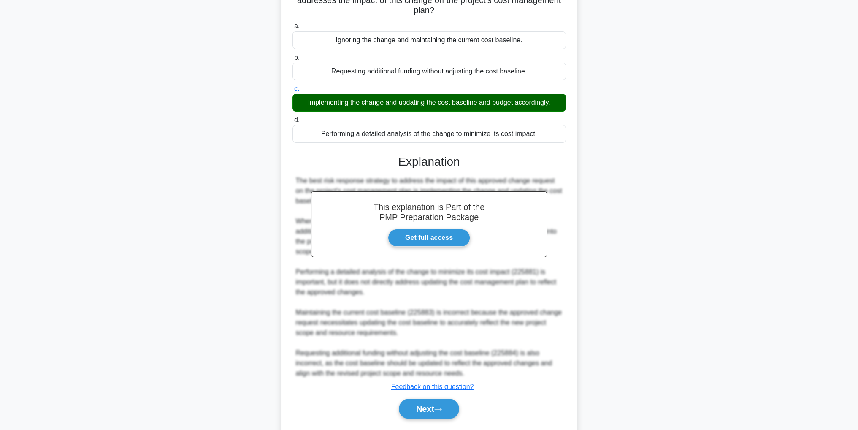
scroll to position [121, 0]
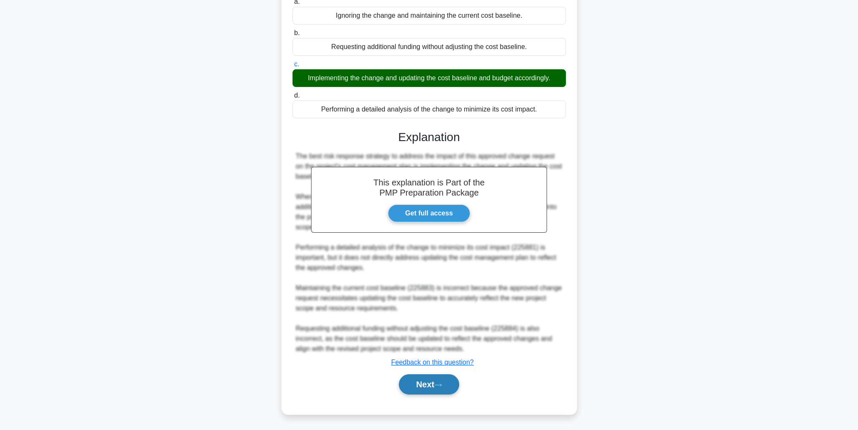
click at [445, 381] on button "Next" at bounding box center [429, 384] width 60 height 20
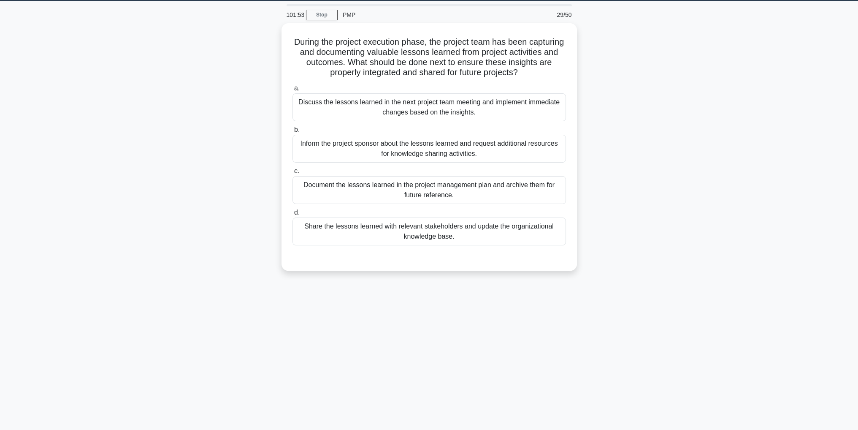
scroll to position [27, 0]
click at [464, 233] on div "Share the lessons learned with relevant stakeholders and update the organizatio…" at bounding box center [430, 229] width 274 height 28
click at [293, 213] on input "d. Share the lessons learned with relevant stakeholders and update the organiza…" at bounding box center [293, 210] width 0 height 5
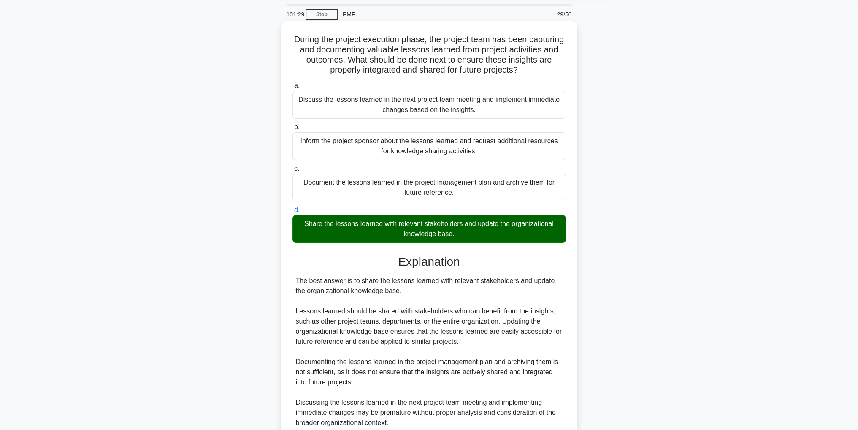
scroll to position [141, 0]
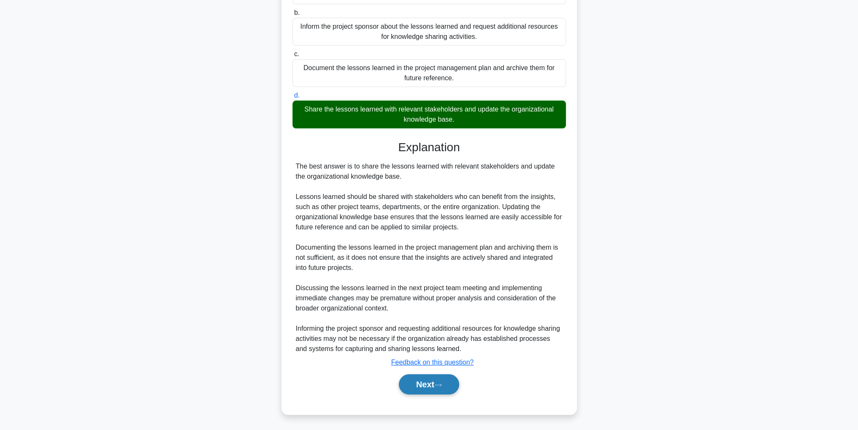
click at [417, 385] on button "Next" at bounding box center [429, 384] width 60 height 20
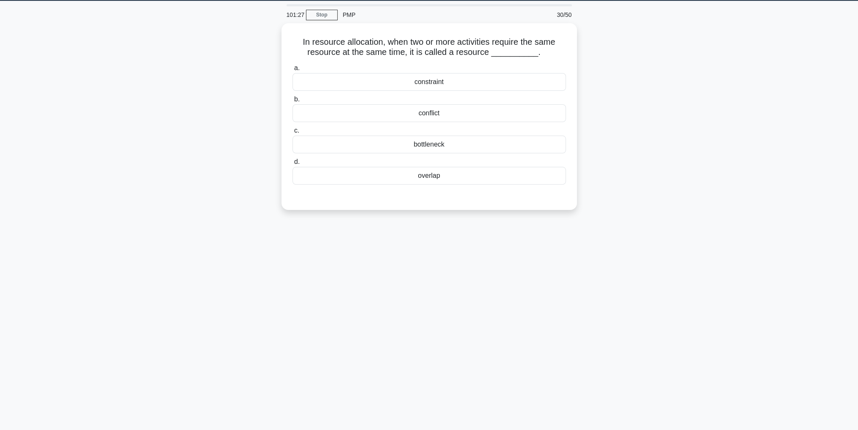
scroll to position [27, 0]
click at [498, 109] on div "conflict" at bounding box center [430, 111] width 274 height 18
click at [293, 100] on input "b. conflict" at bounding box center [293, 97] width 0 height 5
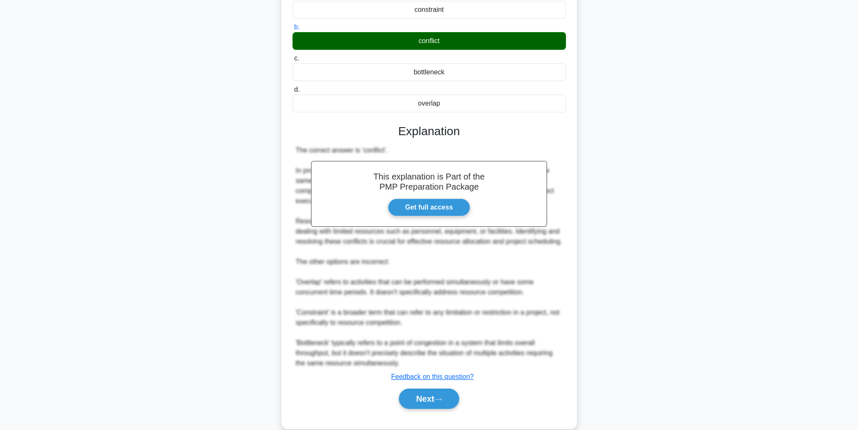
scroll to position [111, 0]
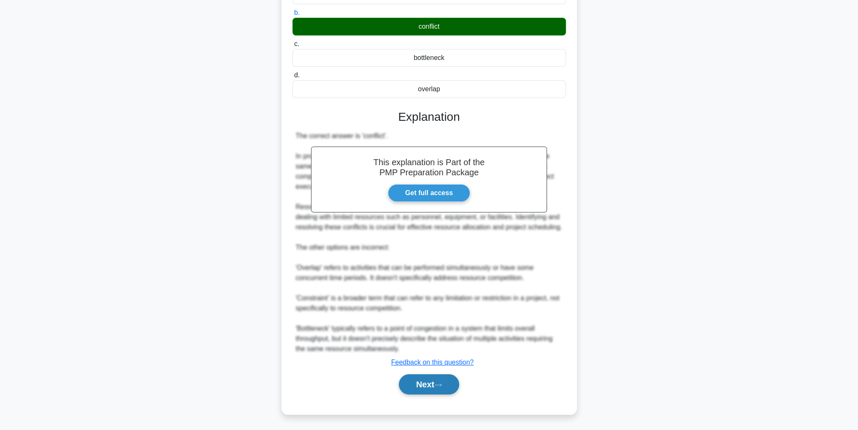
click at [438, 383] on icon at bounding box center [438, 385] width 8 height 5
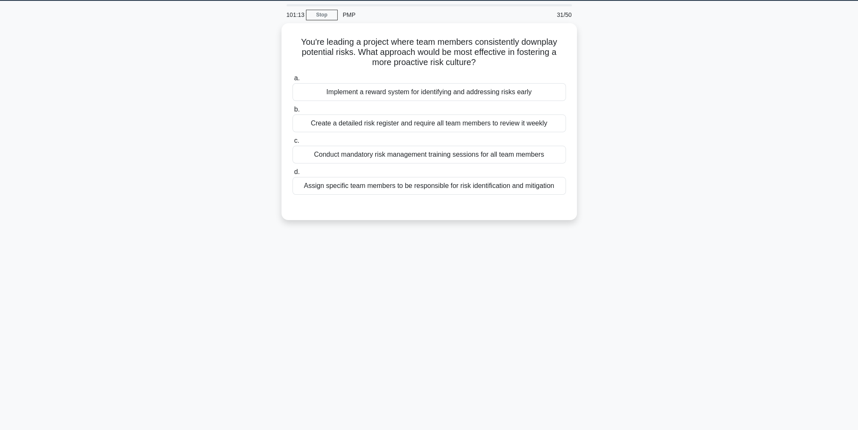
scroll to position [27, 0]
click at [445, 154] on div "Conduct mandatory risk management training sessions for all team members" at bounding box center [430, 153] width 274 height 18
click at [293, 141] on input "c. Conduct mandatory risk management training sessions for all team members" at bounding box center [293, 138] width 0 height 5
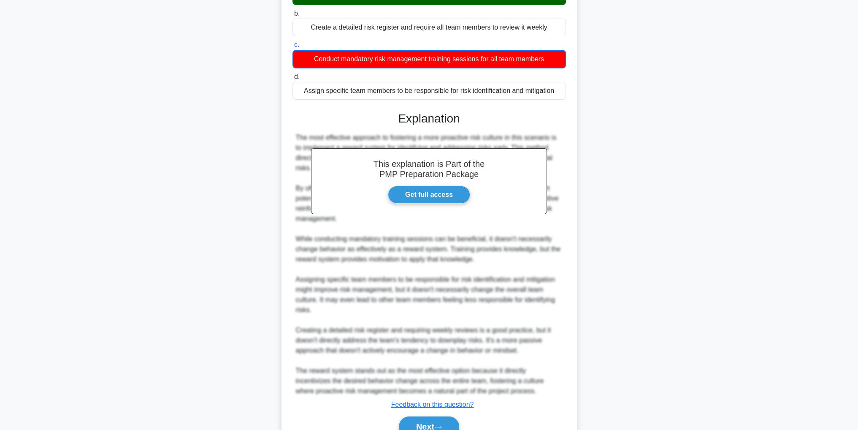
scroll to position [162, 0]
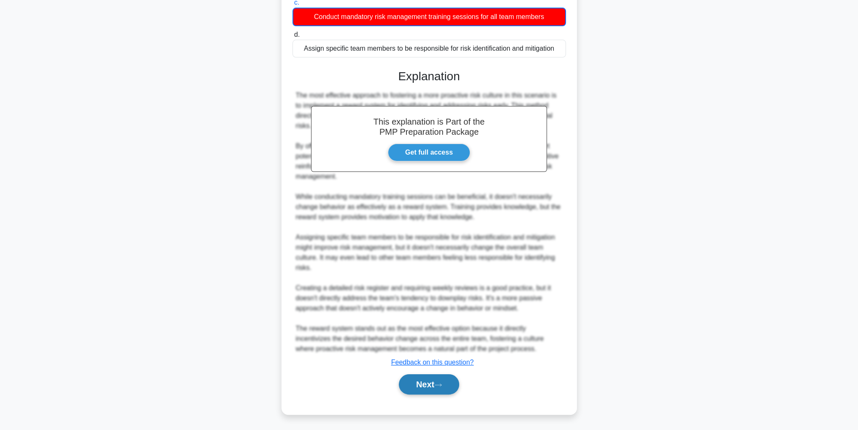
click at [430, 382] on button "Next" at bounding box center [429, 384] width 60 height 20
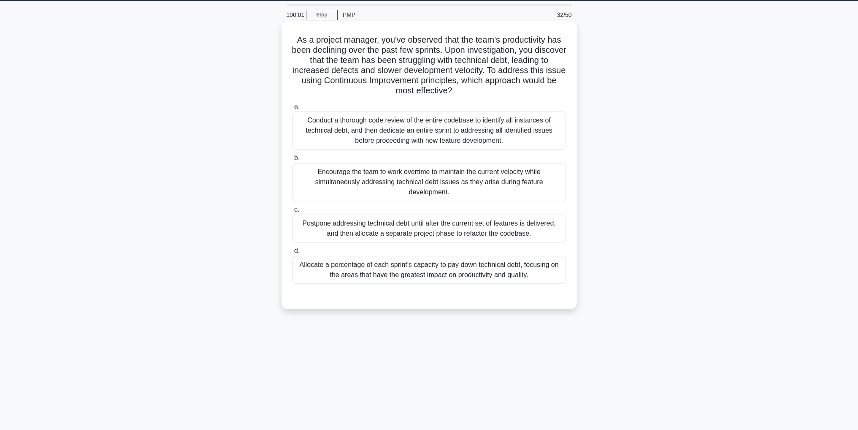
click at [516, 271] on div "Allocate a percentage of each sprint's capacity to pay down technical debt, foc…" at bounding box center [430, 270] width 274 height 28
click at [293, 254] on input "d. Allocate a percentage of each sprint's capacity to pay down technical debt, …" at bounding box center [293, 250] width 0 height 5
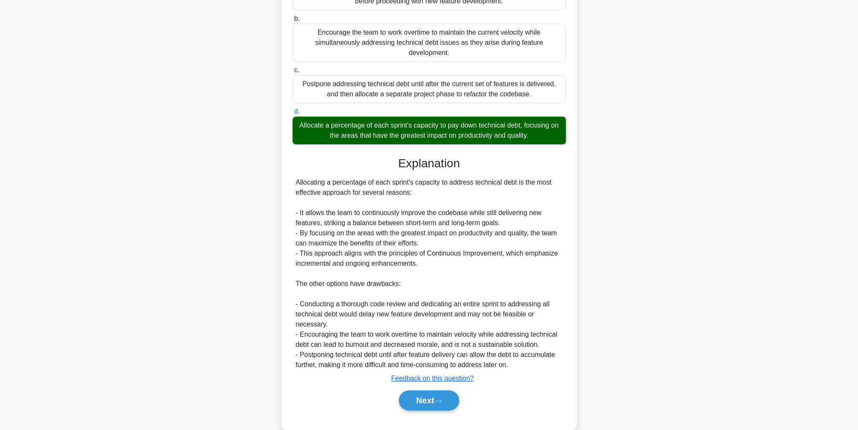
scroll to position [182, 0]
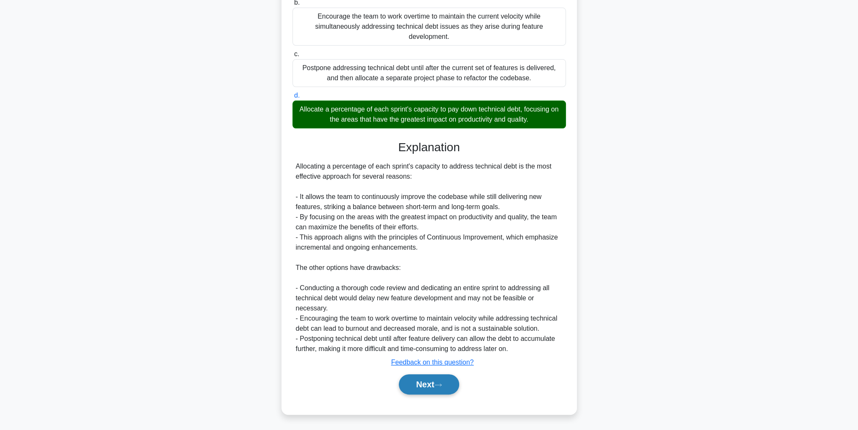
click at [419, 386] on button "Next" at bounding box center [429, 384] width 60 height 20
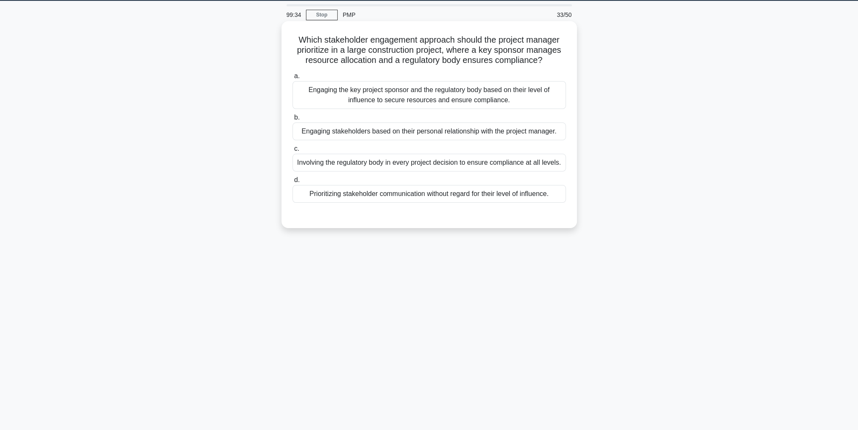
click at [528, 106] on div "Engaging the key project sponsor and the regulatory body based on their level o…" at bounding box center [430, 95] width 274 height 28
click at [293, 79] on input "a. Engaging the key project sponsor and the regulatory body based on their leve…" at bounding box center [293, 75] width 0 height 5
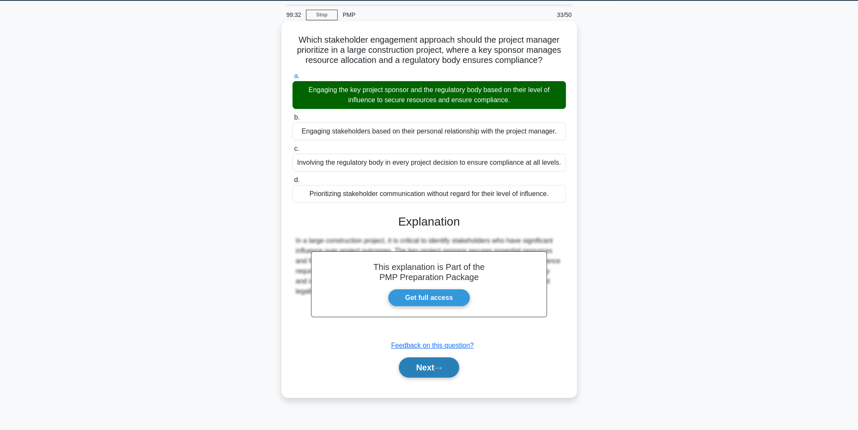
click at [434, 368] on button "Next" at bounding box center [429, 367] width 60 height 20
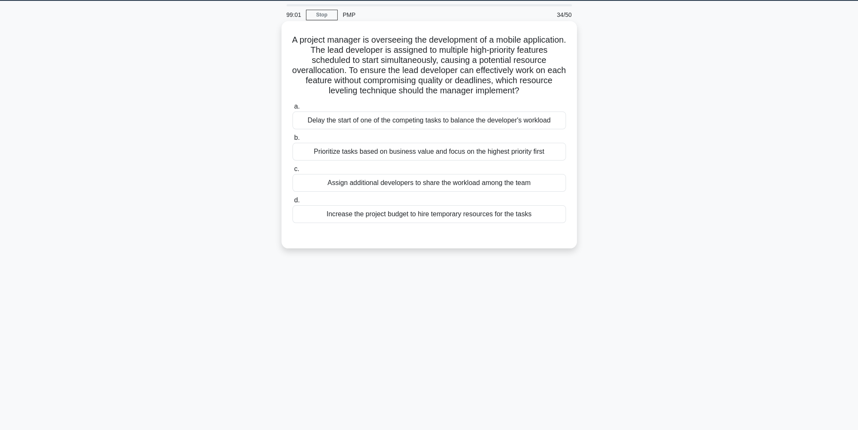
click at [496, 124] on div "Delay the start of one of the competing tasks to balance the developer's worklo…" at bounding box center [430, 120] width 274 height 18
click at [293, 109] on input "a. Delay the start of one of the competing tasks to balance the developer's wor…" at bounding box center [293, 106] width 0 height 5
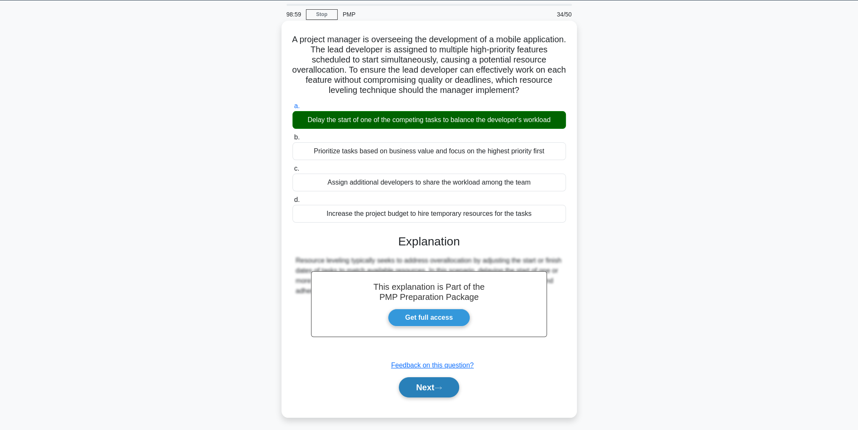
click at [449, 387] on button "Next" at bounding box center [429, 387] width 60 height 20
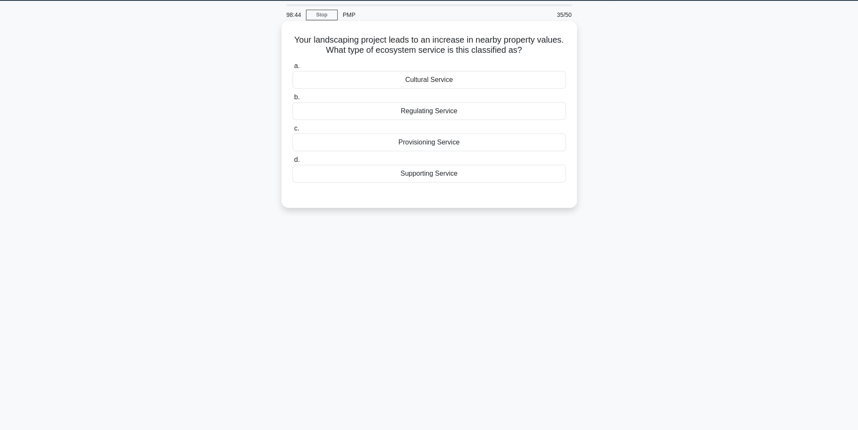
click at [485, 176] on div "Supporting Service" at bounding box center [430, 174] width 274 height 18
click at [293, 163] on input "d. Supporting Service" at bounding box center [293, 159] width 0 height 5
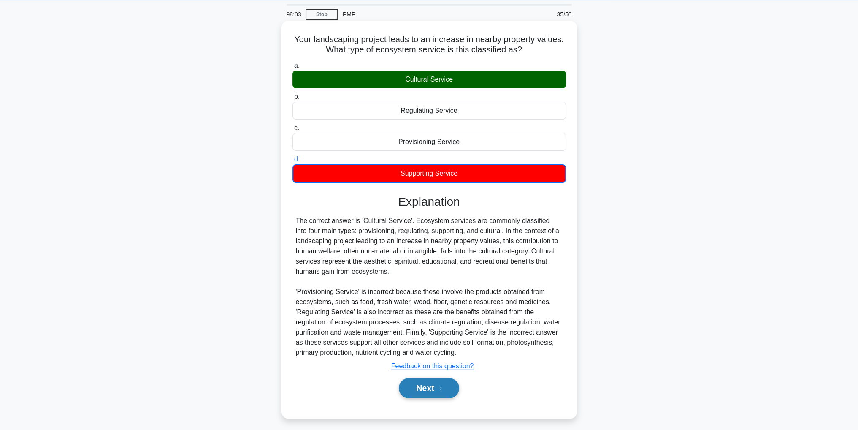
click at [438, 391] on button "Next" at bounding box center [429, 388] width 60 height 20
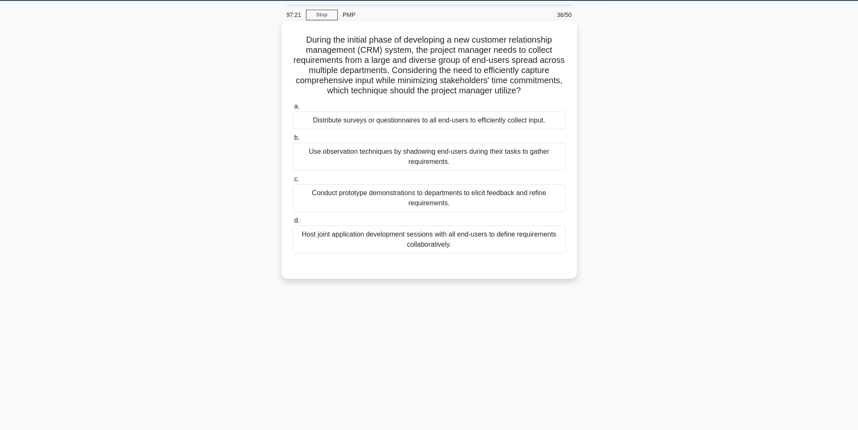
click at [482, 119] on div "Distribute surveys or questionnaires to all end-users to efficiently collect in…" at bounding box center [430, 120] width 274 height 18
click at [293, 109] on input "a. Distribute surveys or questionnaires to all end-users to efficiently collect…" at bounding box center [293, 106] width 0 height 5
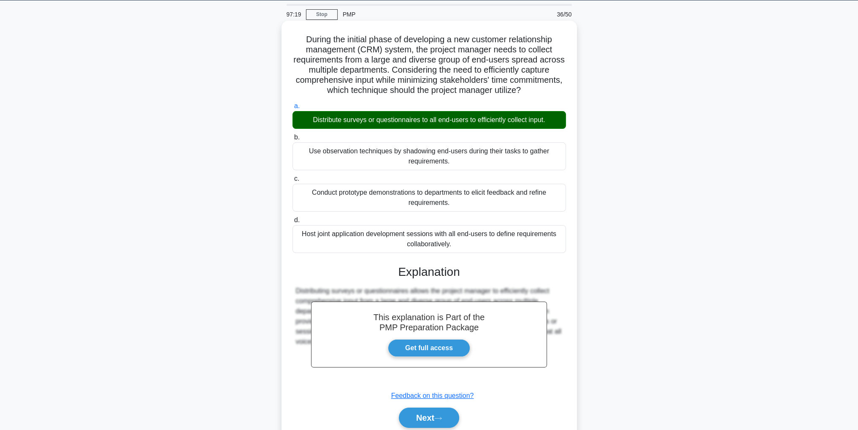
scroll to position [60, 0]
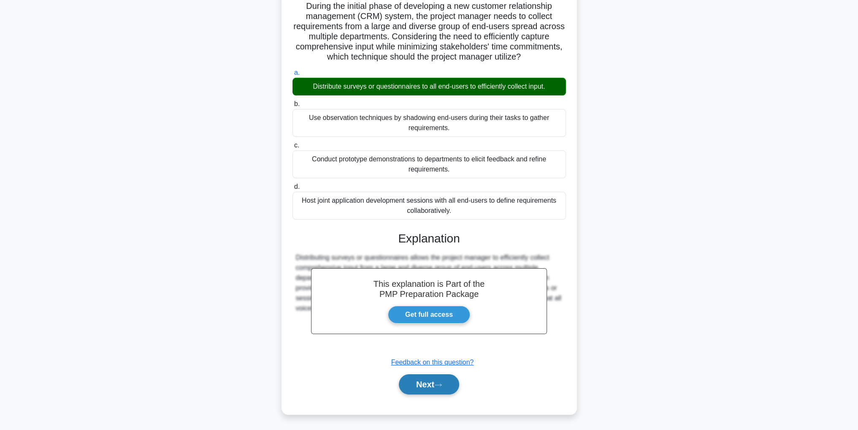
click at [453, 383] on button "Next" at bounding box center [429, 384] width 60 height 20
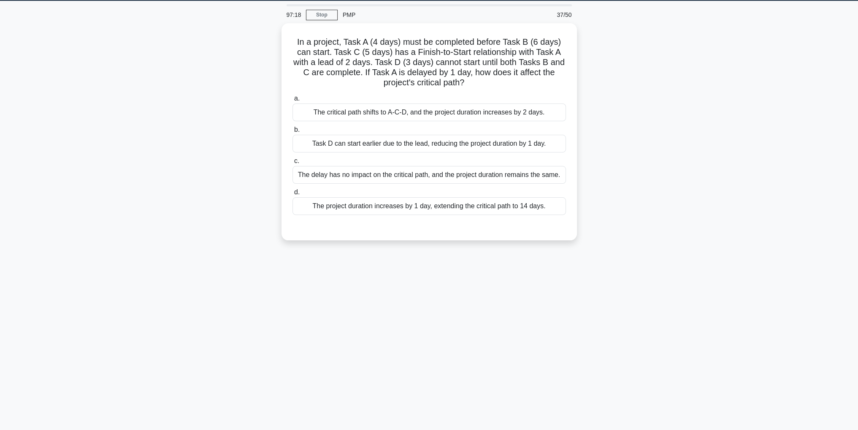
scroll to position [27, 0]
click at [487, 201] on div "The project duration increases by 1 day, extending the critical path to 14 days." at bounding box center [430, 204] width 274 height 18
click at [293, 193] on input "d. The project duration increases by 1 day, extending the critical path to 14 d…" at bounding box center [293, 189] width 0 height 5
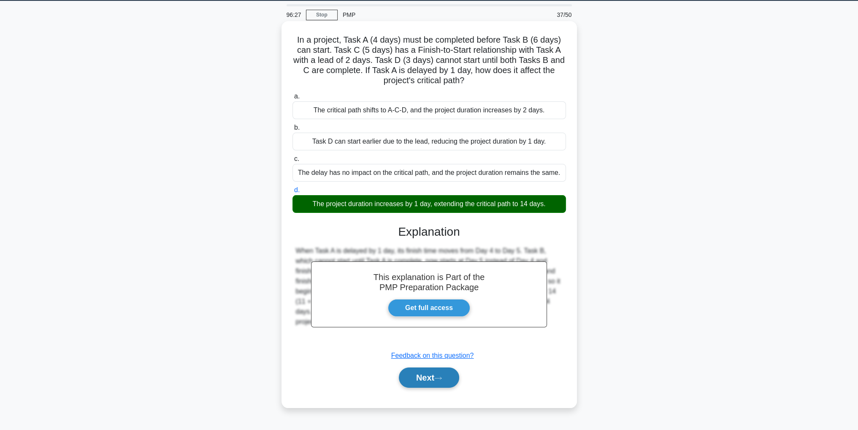
click at [429, 378] on button "Next" at bounding box center [429, 377] width 60 height 20
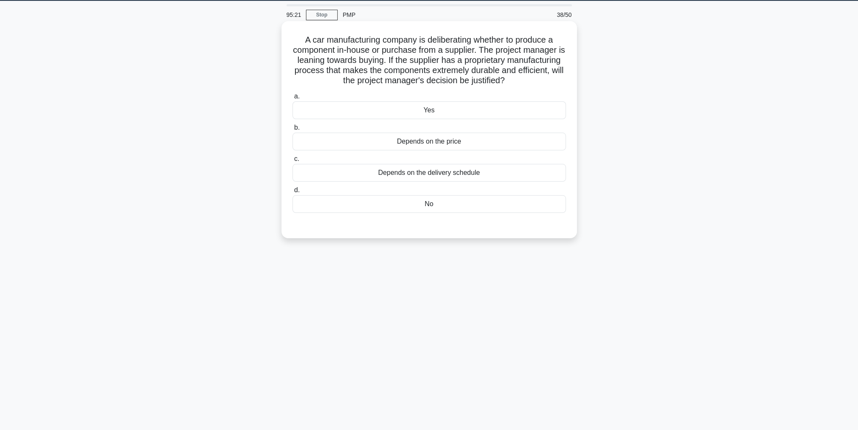
click at [483, 197] on div "No" at bounding box center [430, 204] width 274 height 18
click at [293, 193] on input "d. No" at bounding box center [293, 189] width 0 height 5
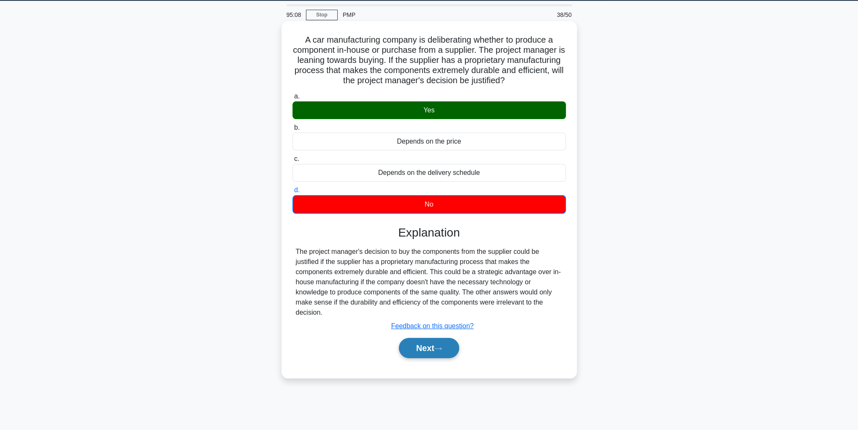
click at [423, 348] on button "Next" at bounding box center [429, 348] width 60 height 20
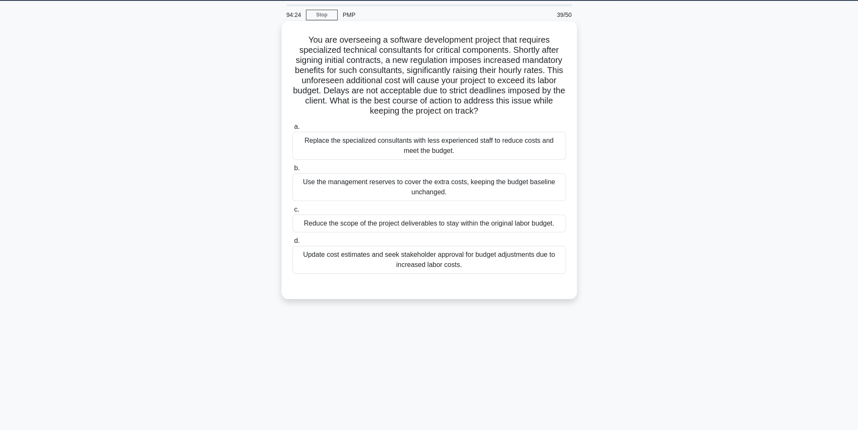
click at [550, 188] on div "Use the management reserves to cover the extra costs, keeping the budget baseli…" at bounding box center [430, 187] width 274 height 28
click at [293, 171] on input "b. Use the management reserves to cover the extra costs, keeping the budget bas…" at bounding box center [293, 167] width 0 height 5
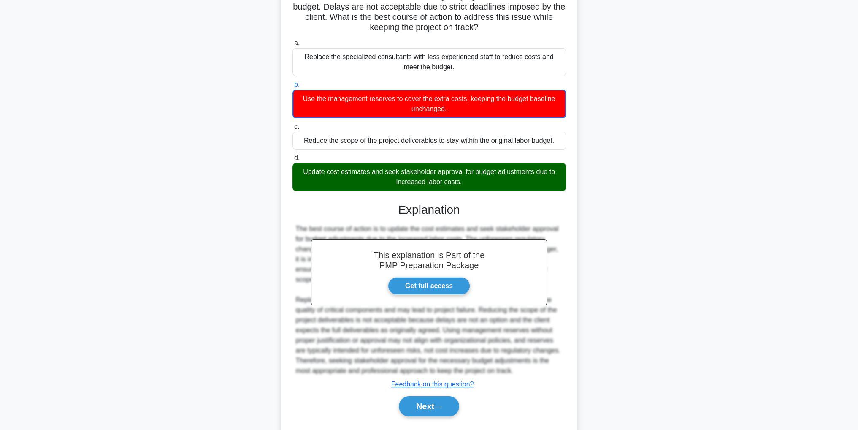
scroll to position [132, 0]
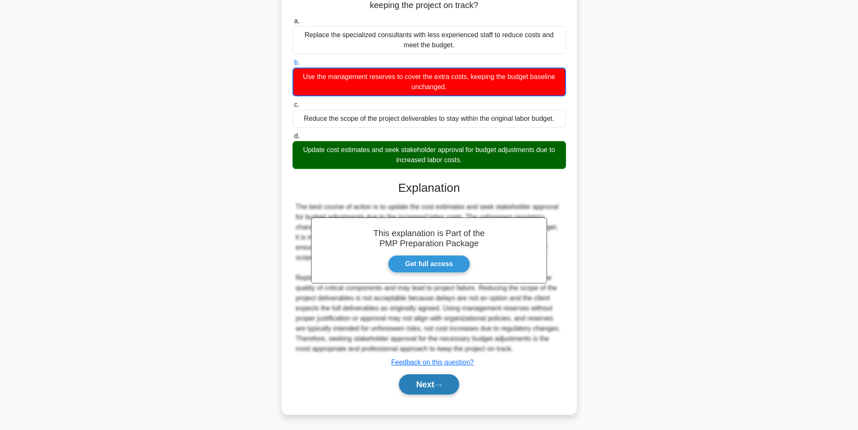
click at [451, 389] on button "Next" at bounding box center [429, 384] width 60 height 20
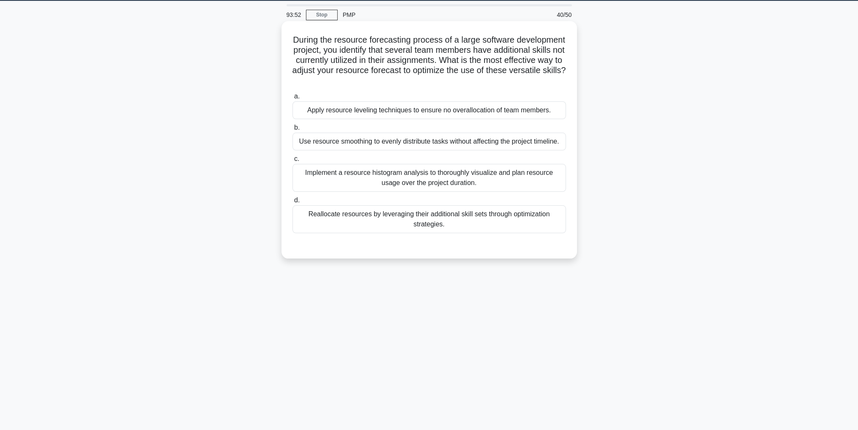
click at [520, 215] on div "Reallocate resources by leveraging their additional skill sets through optimiza…" at bounding box center [430, 219] width 274 height 28
click at [293, 203] on input "d. Reallocate resources by leveraging their additional skill sets through optim…" at bounding box center [293, 200] width 0 height 5
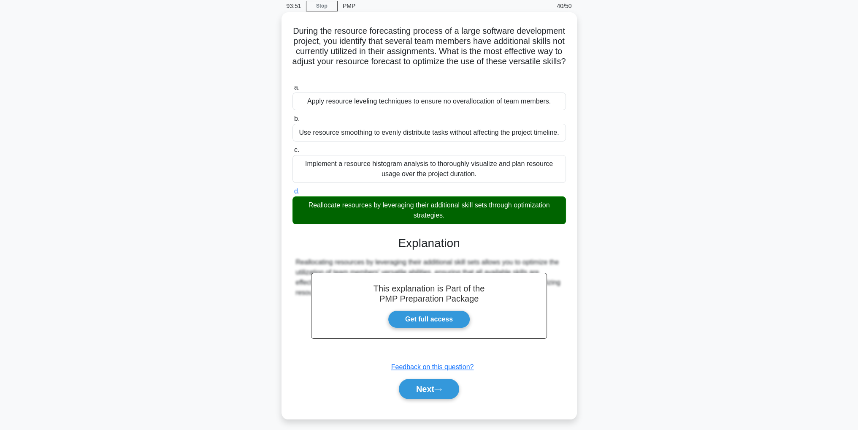
scroll to position [40, 0]
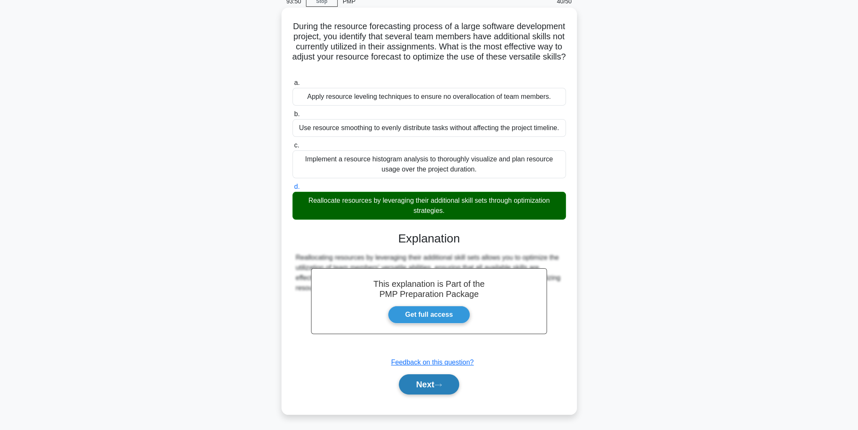
click at [426, 381] on button "Next" at bounding box center [429, 384] width 60 height 20
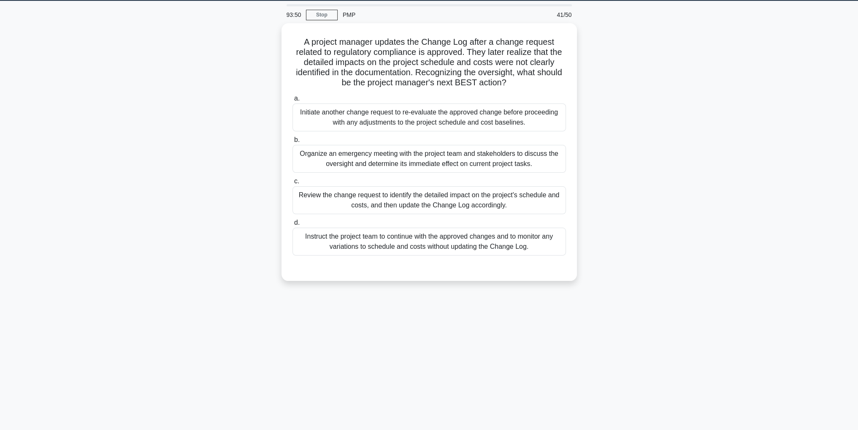
scroll to position [27, 0]
click at [556, 114] on div "Initiate another change request to re-evaluate the approved change before proce…" at bounding box center [430, 115] width 274 height 28
click at [293, 99] on input "a. Initiate another change request to re-evaluate the approved change before pr…" at bounding box center [293, 96] width 0 height 5
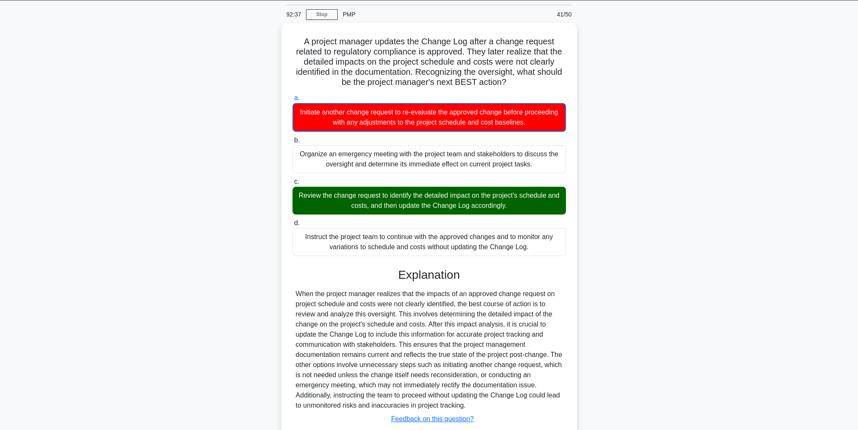
scroll to position [81, 0]
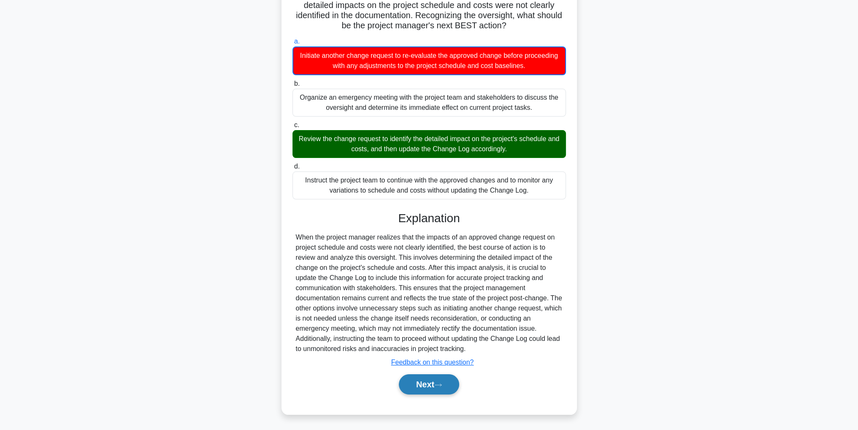
click at [413, 387] on button "Next" at bounding box center [429, 384] width 60 height 20
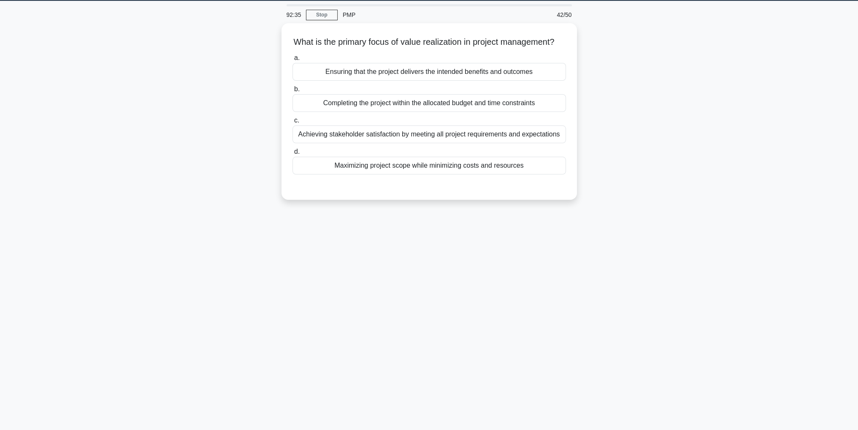
scroll to position [27, 0]
click at [548, 75] on div "Ensuring that the project delivers the intended benefits and outcomes" at bounding box center [430, 70] width 274 height 18
click at [293, 59] on input "a. Ensuring that the project delivers the intended benefits and outcomes" at bounding box center [293, 55] width 0 height 5
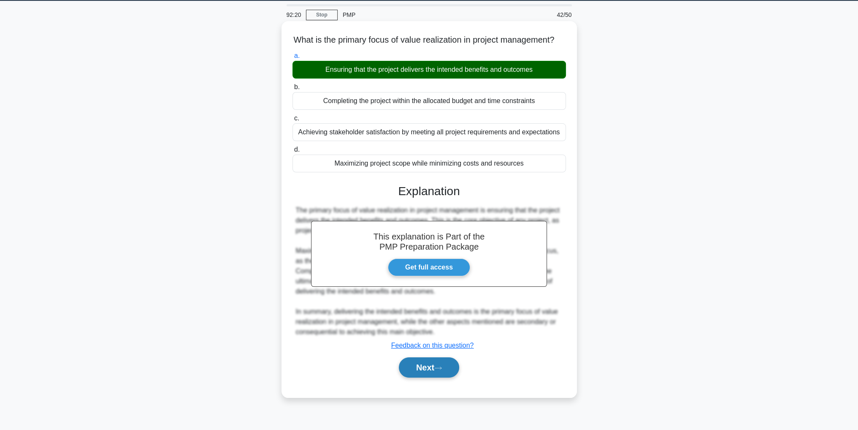
click at [434, 377] on button "Next" at bounding box center [429, 367] width 60 height 20
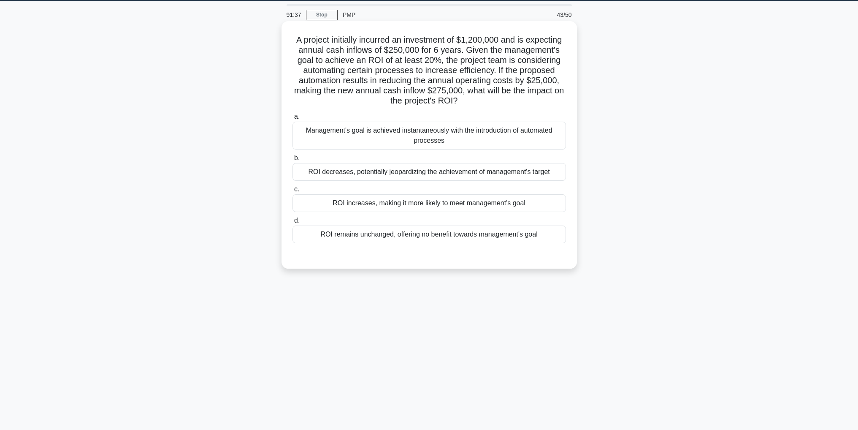
click at [383, 139] on div "Management's goal is achieved instantaneously with the introduction of automate…" at bounding box center [430, 136] width 274 height 28
click at [293, 119] on input "a. Management's goal is achieved instantaneously with the introduction of autom…" at bounding box center [293, 116] width 0 height 5
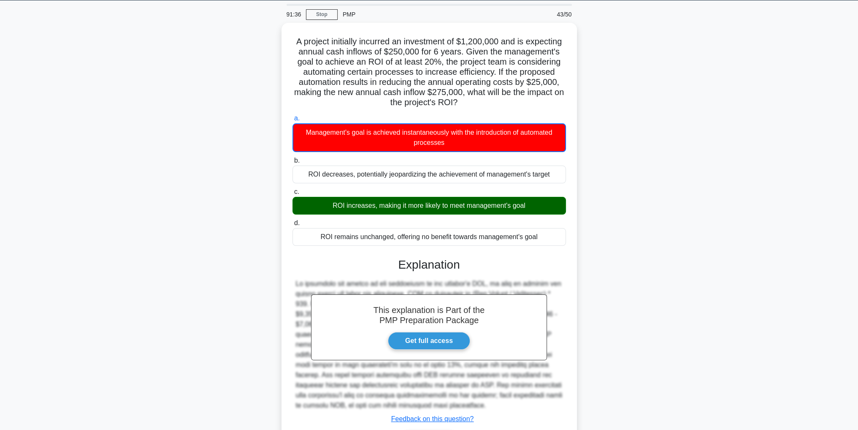
scroll to position [81, 0]
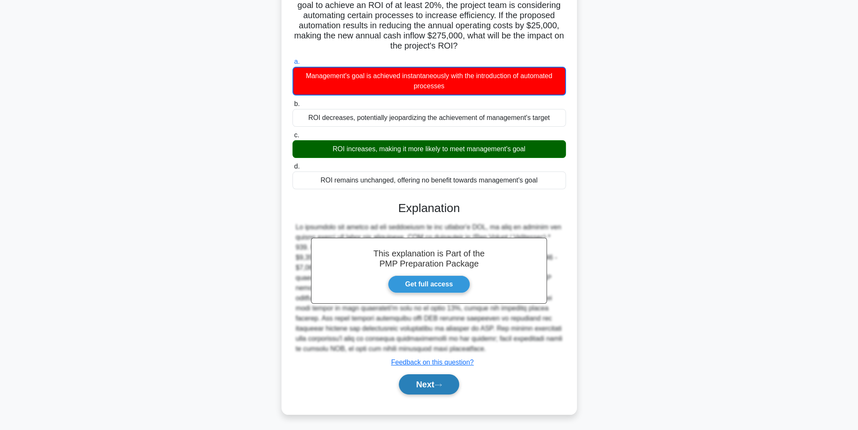
click at [445, 379] on button "Next" at bounding box center [429, 384] width 60 height 20
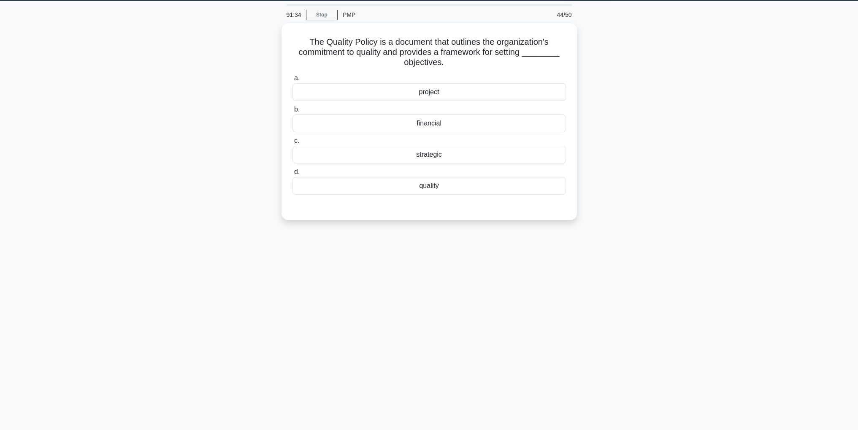
scroll to position [27, 0]
click at [502, 154] on div "strategic" at bounding box center [430, 153] width 274 height 18
click at [293, 141] on input "c. strategic" at bounding box center [293, 138] width 0 height 5
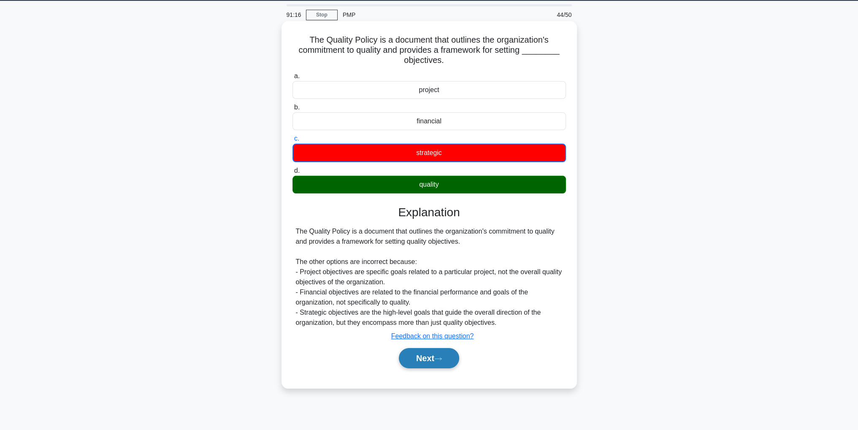
click at [433, 357] on button "Next" at bounding box center [429, 358] width 60 height 20
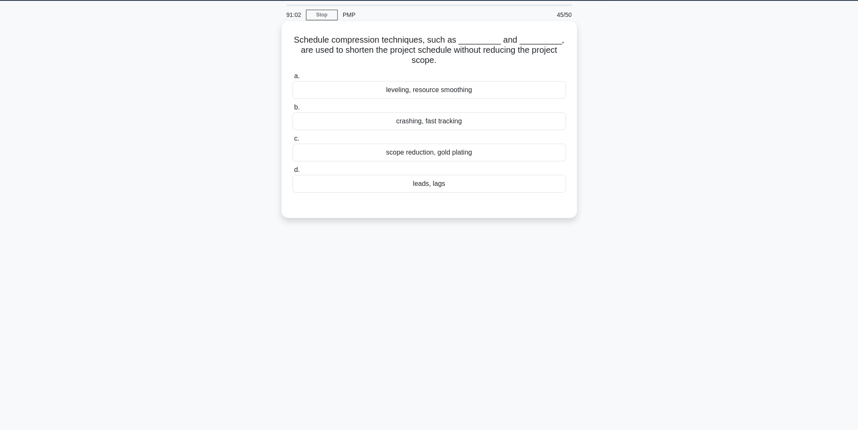
click at [541, 124] on div "crashing, fast tracking" at bounding box center [430, 121] width 274 height 18
click at [293, 110] on input "b. crashing, fast tracking" at bounding box center [293, 107] width 0 height 5
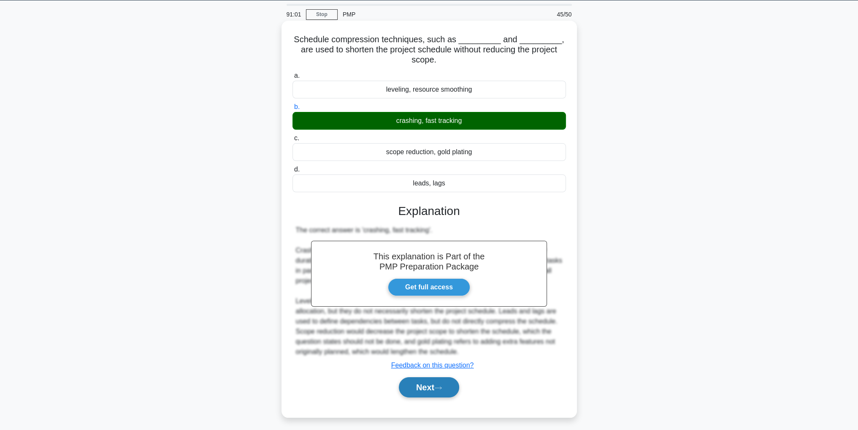
click at [444, 380] on button "Next" at bounding box center [429, 387] width 60 height 20
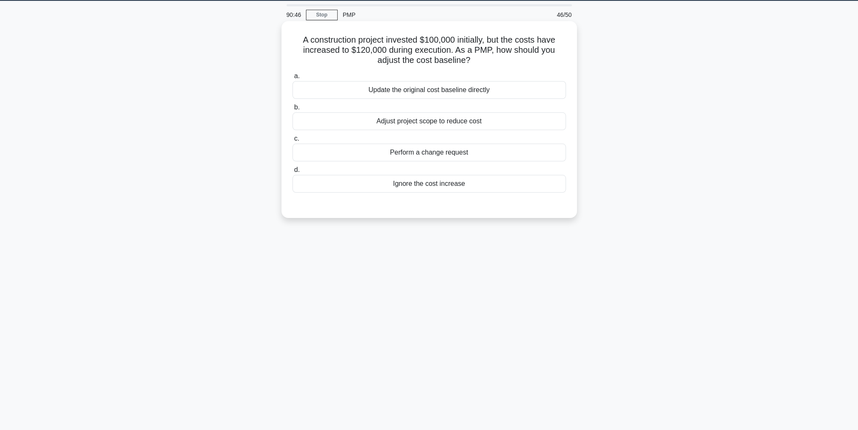
click at [510, 149] on div "Perform a change request" at bounding box center [430, 153] width 274 height 18
click at [293, 141] on input "c. Perform a change request" at bounding box center [293, 138] width 0 height 5
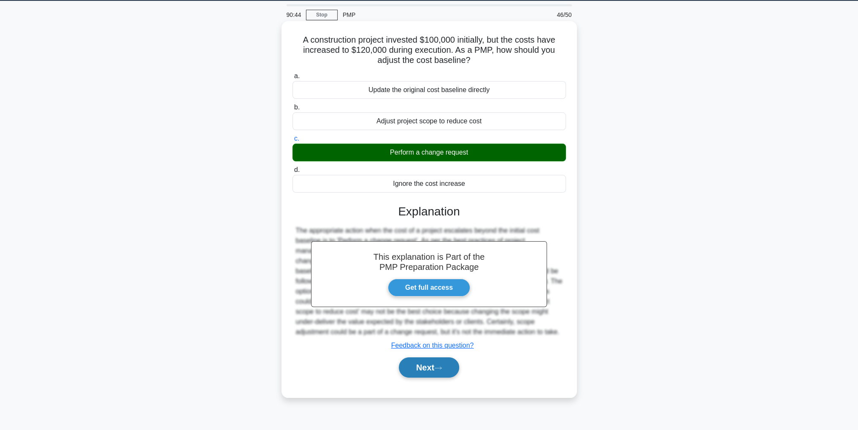
click at [431, 373] on button "Next" at bounding box center [429, 367] width 60 height 20
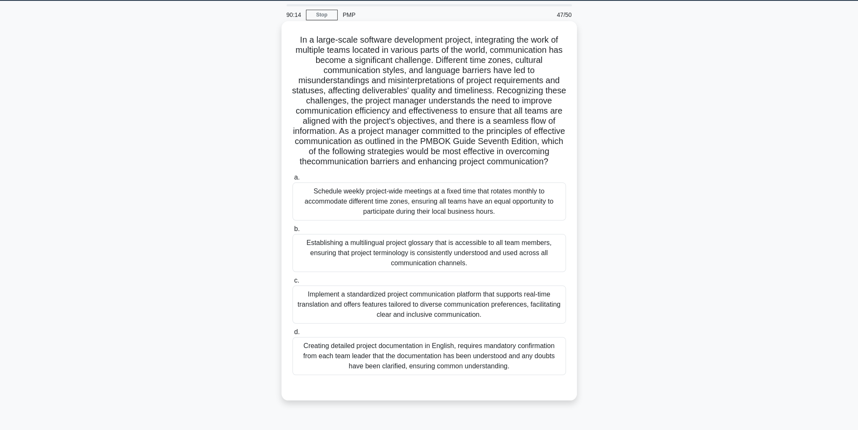
click at [530, 313] on div "Implement a standardized project communication platform that supports real-time…" at bounding box center [430, 304] width 274 height 38
click at [293, 283] on input "c. Implement a standardized project communication platform that supports real-t…" at bounding box center [293, 280] width 0 height 5
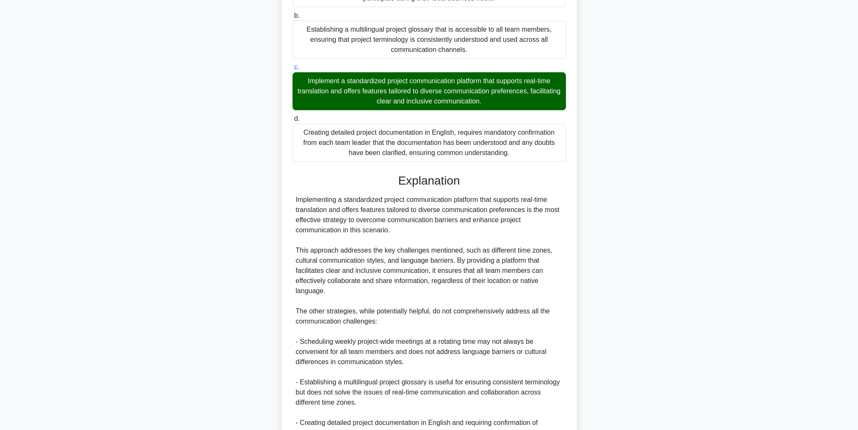
scroll to position [354, 0]
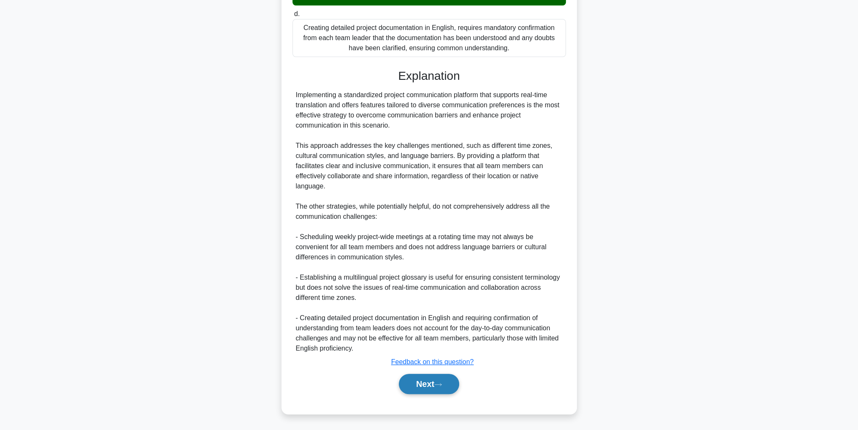
click at [455, 379] on button "Next" at bounding box center [429, 384] width 60 height 20
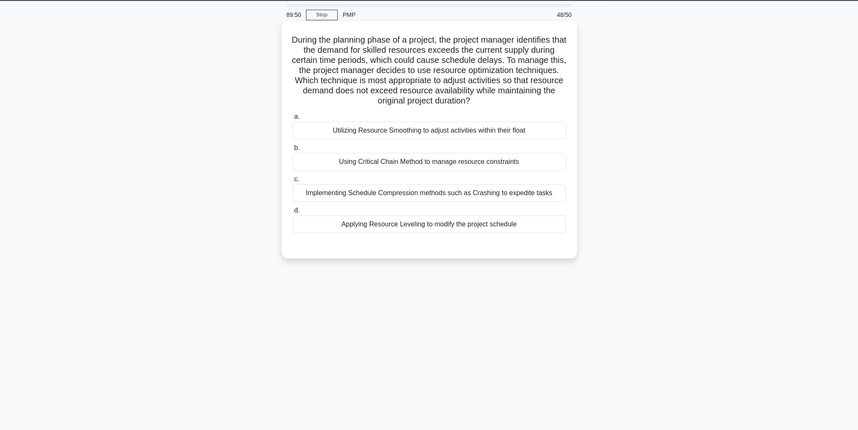
click at [547, 130] on div "Utilizing Resource Smoothing to adjust activities within their float" at bounding box center [430, 131] width 274 height 18
click at [293, 119] on input "a. Utilizing Resource Smoothing to adjust activities within their float" at bounding box center [293, 116] width 0 height 5
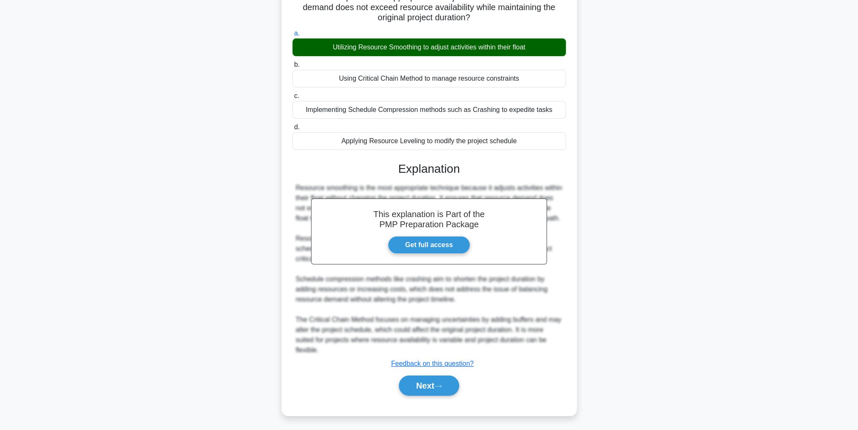
scroll to position [121, 0]
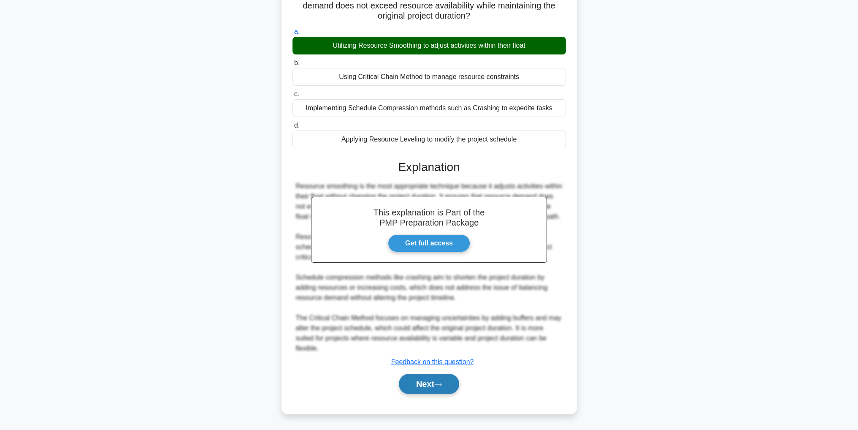
click at [431, 382] on button "Next" at bounding box center [429, 384] width 60 height 20
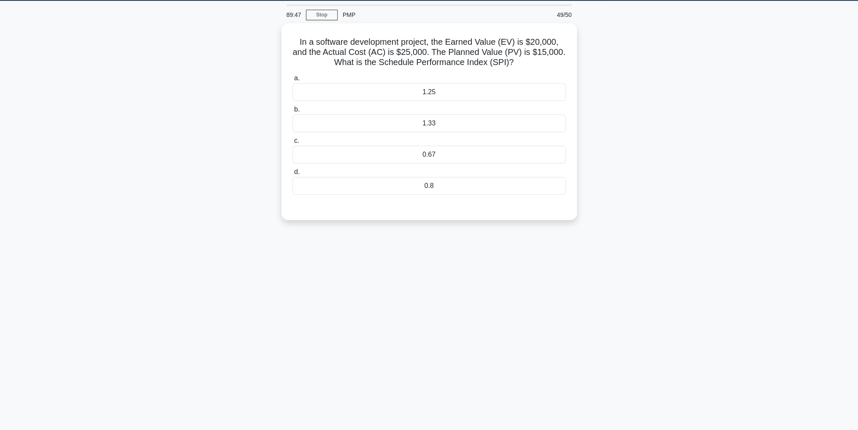
scroll to position [27, 0]
click at [502, 88] on div "1.25" at bounding box center [430, 90] width 274 height 18
click at [293, 79] on input "a. 1.25" at bounding box center [293, 75] width 0 height 5
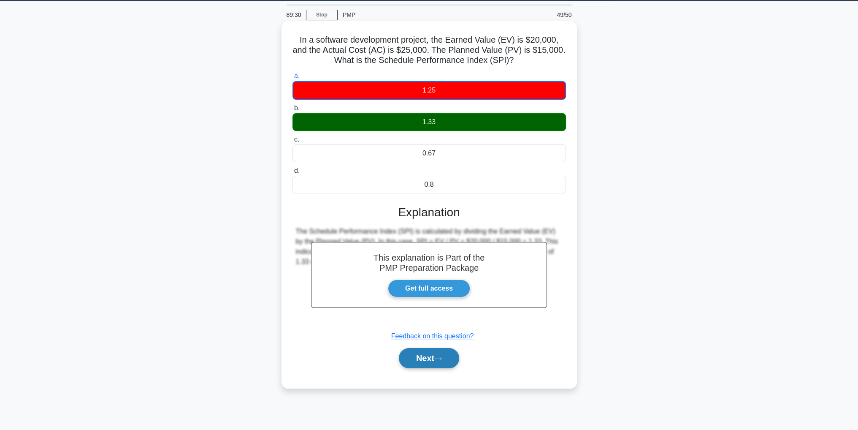
click at [446, 359] on button "Next" at bounding box center [429, 358] width 60 height 20
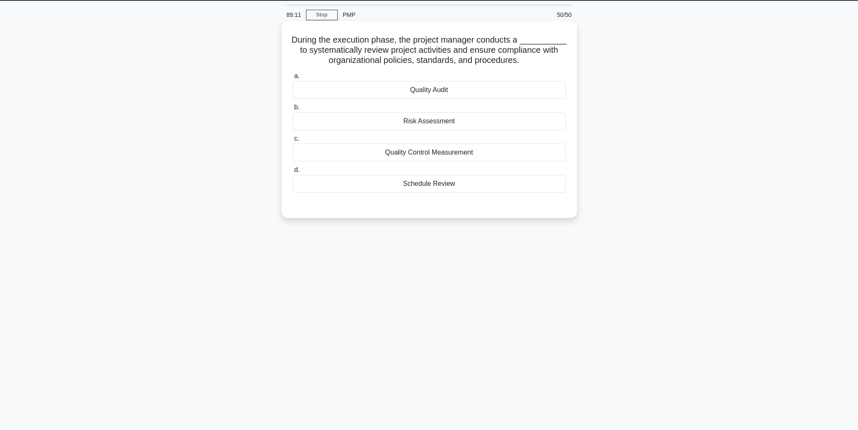
click at [536, 88] on div "Quality Audit" at bounding box center [430, 90] width 274 height 18
click at [293, 79] on input "a. Quality Audit" at bounding box center [293, 75] width 0 height 5
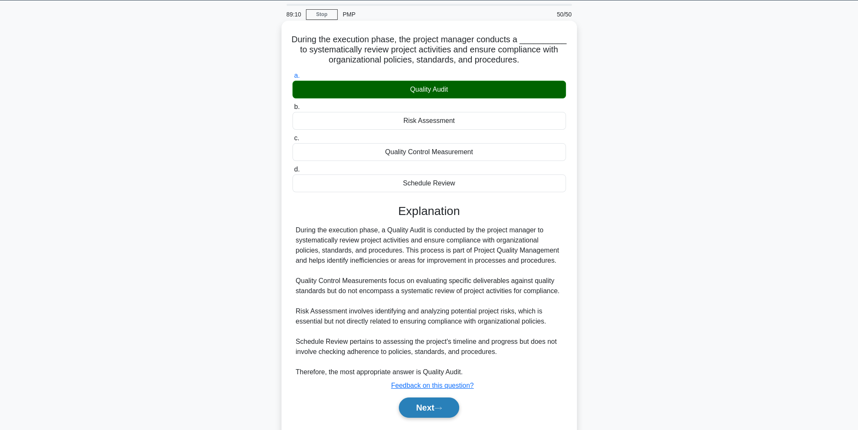
click at [431, 407] on button "Next" at bounding box center [429, 407] width 60 height 20
